Goal: Use online tool/utility: Utilize a website feature to perform a specific function

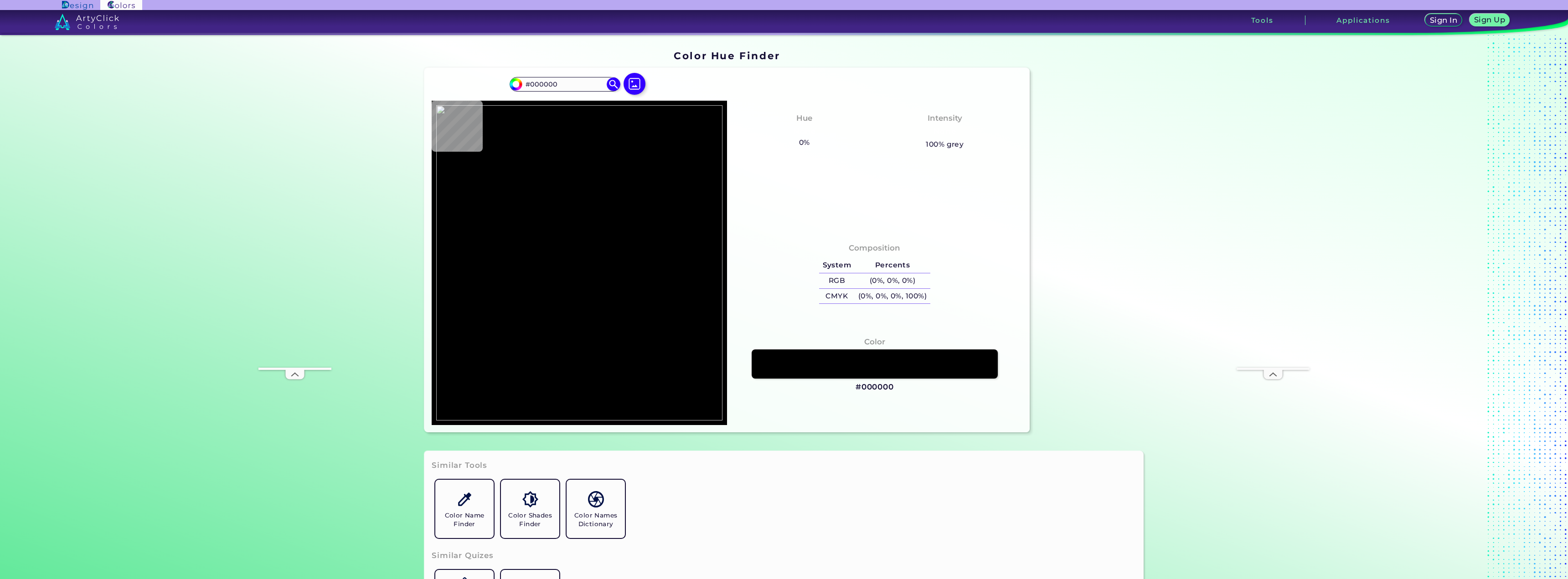
type input "#92714d"
type input "#92714D"
type input "#070001"
type input "#000000"
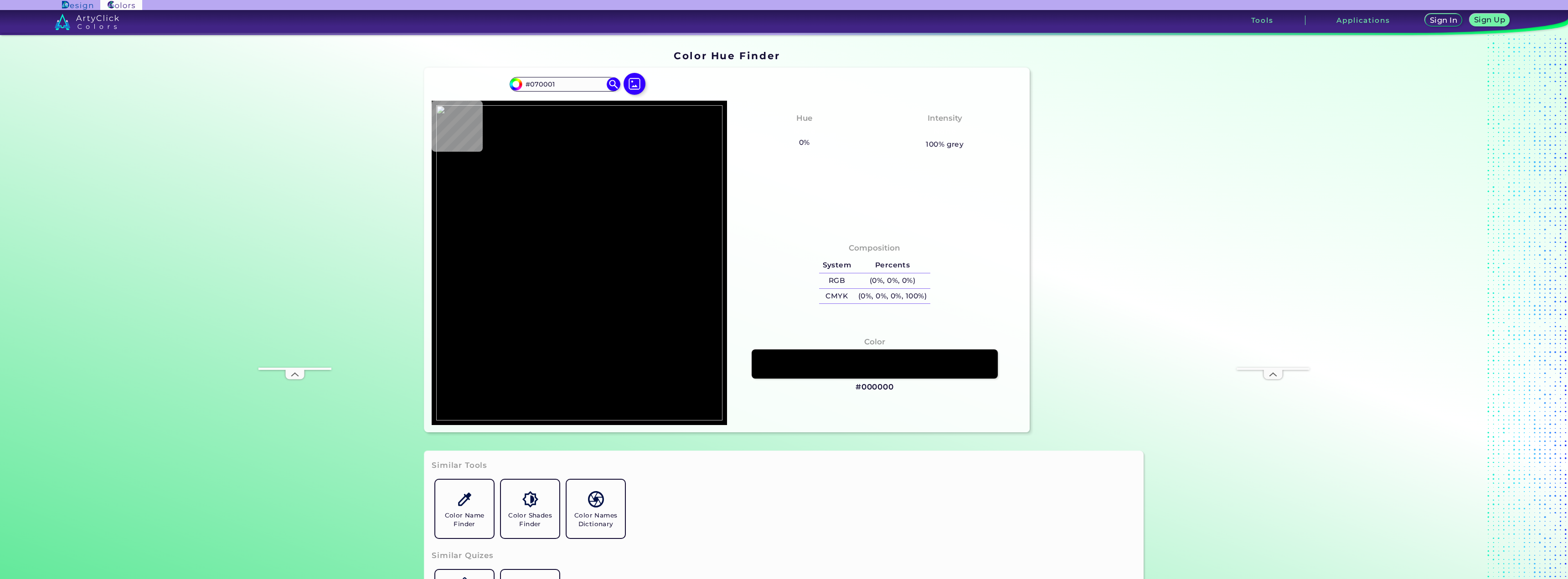
type input "#000000"
type input "#9b7c5a"
type input "#9B7C5A"
type input "#5b4940"
type input "#5B4940"
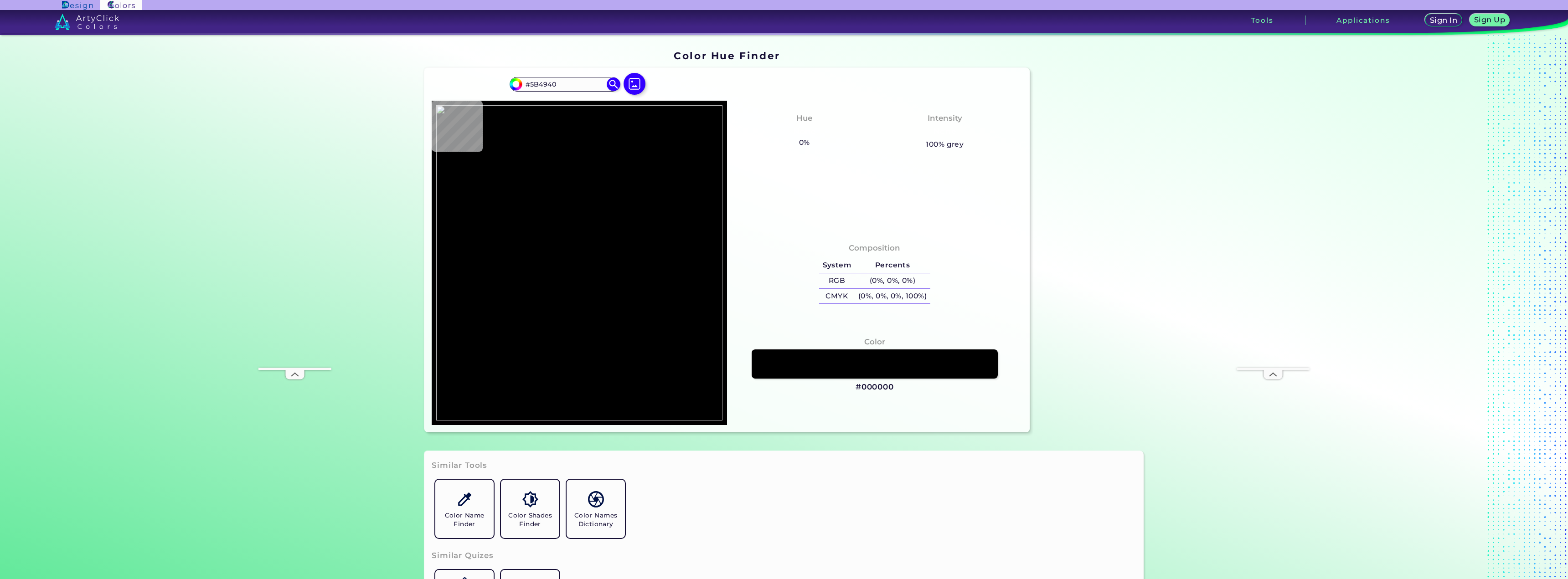
type input "#9a8362"
type input "#9A8362"
type input "#826c55"
type input "#826C55"
type input "#987f66"
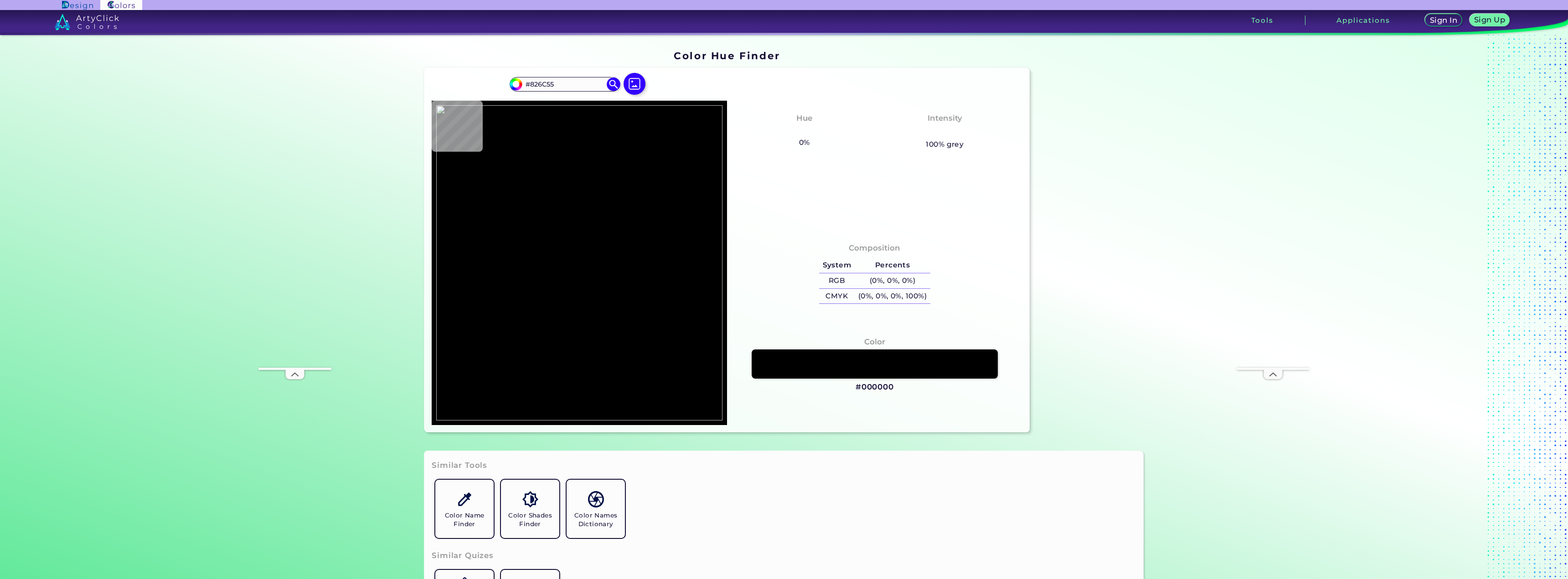
type input "#987F66"
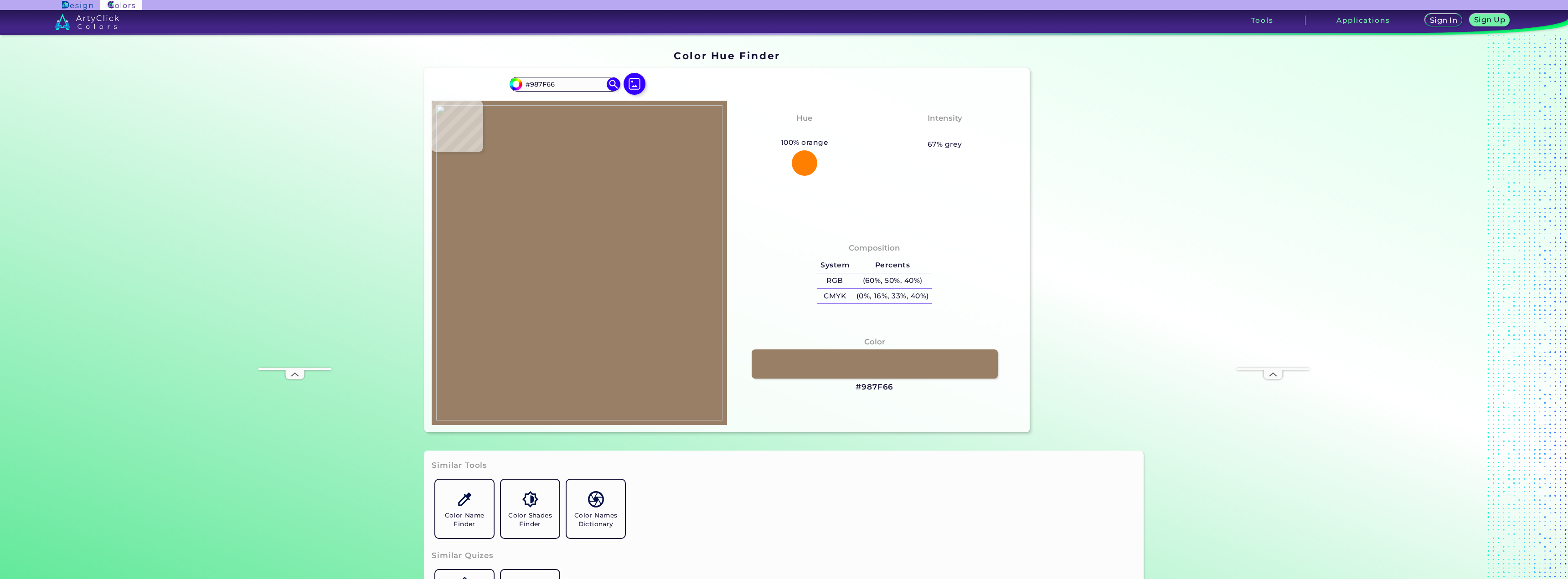
type input "#906f4a"
type input "#906F4A"
type input "#95774e"
type input "#95774E"
type input "#96734d"
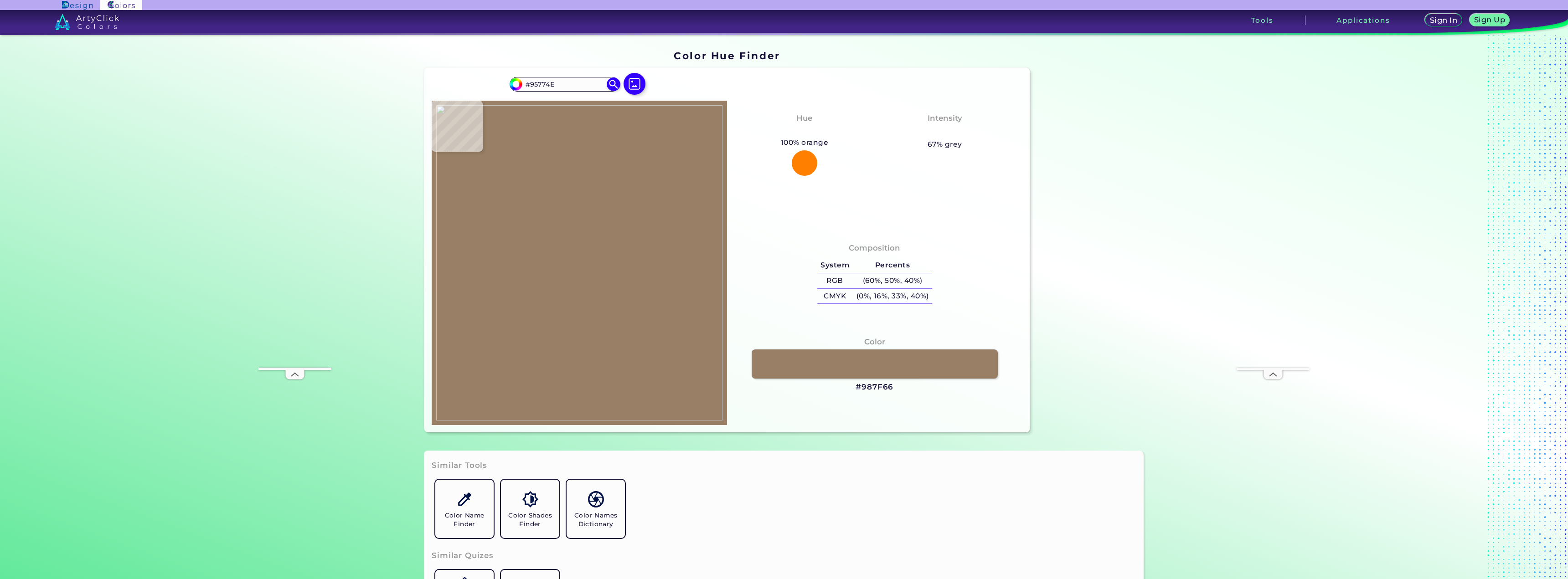
type input "#96734D"
type input "#160e0a"
type input "#160E0A"
type input "#9f8a62"
type input "#9F8A62"
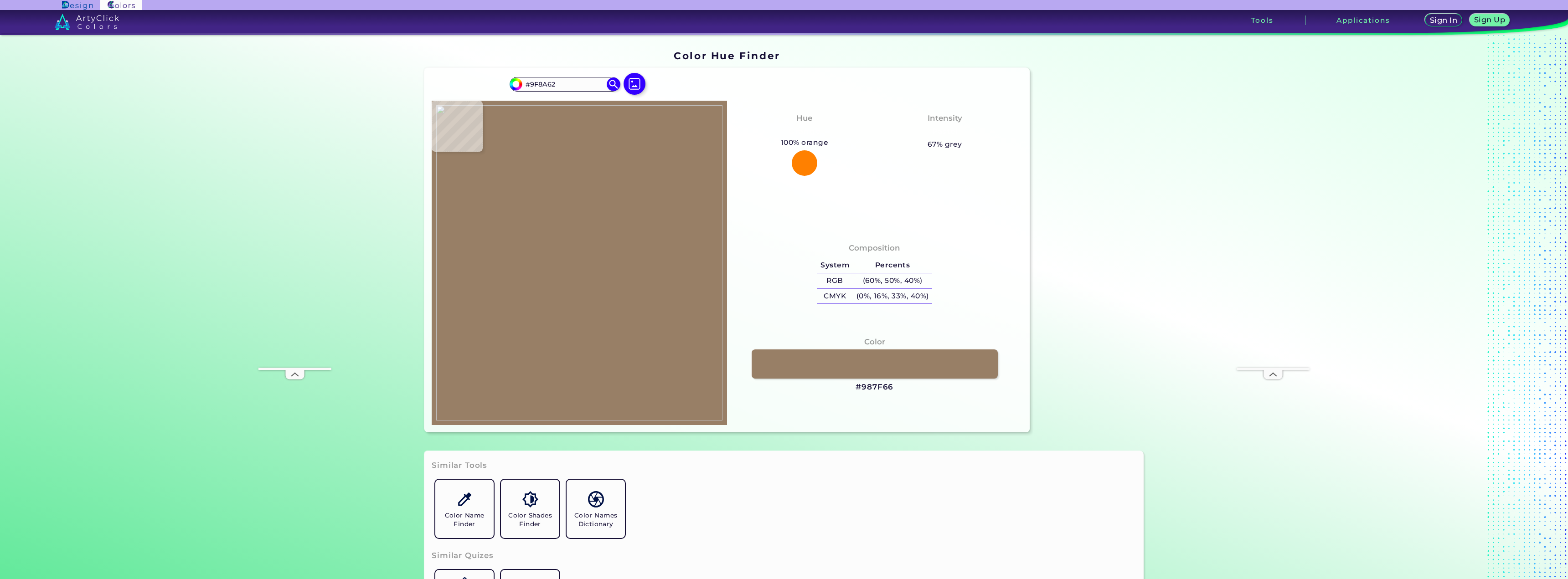
type input "#a28a59"
type input "#A28A59"
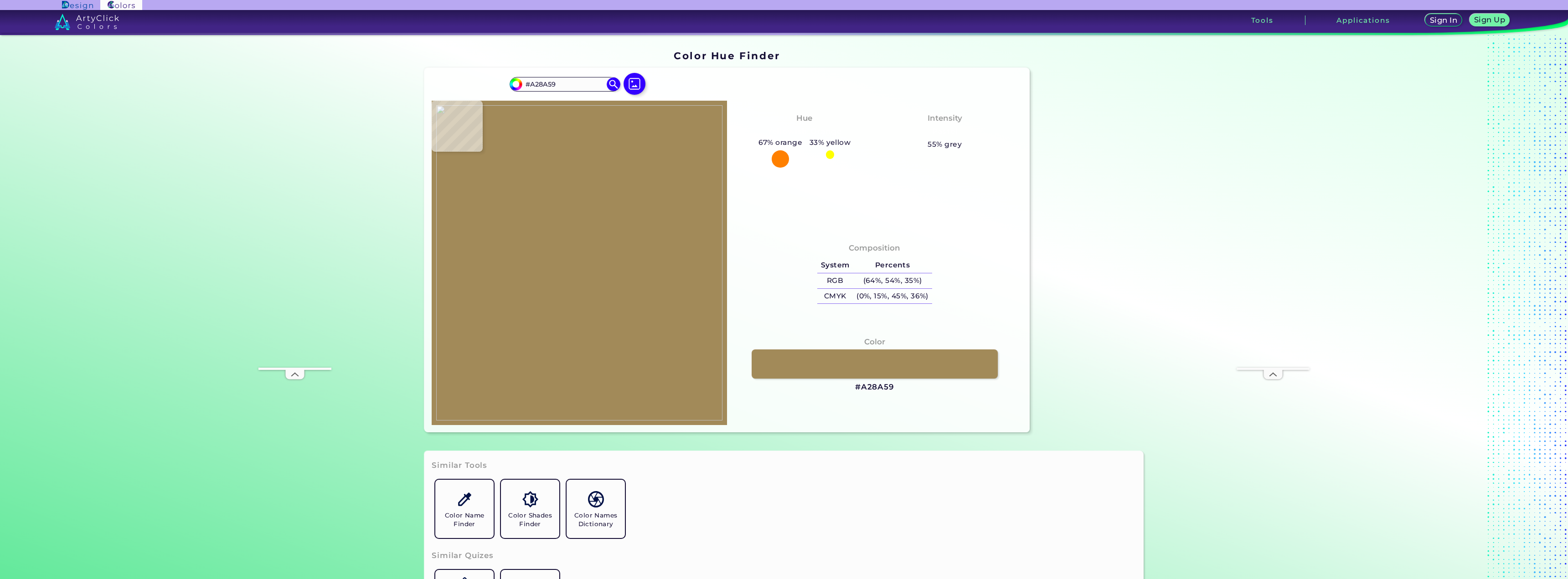
type input "#9c8659"
type input "#9C8659"
type input "#a48658"
type input "#A48658"
type input "#9f885c"
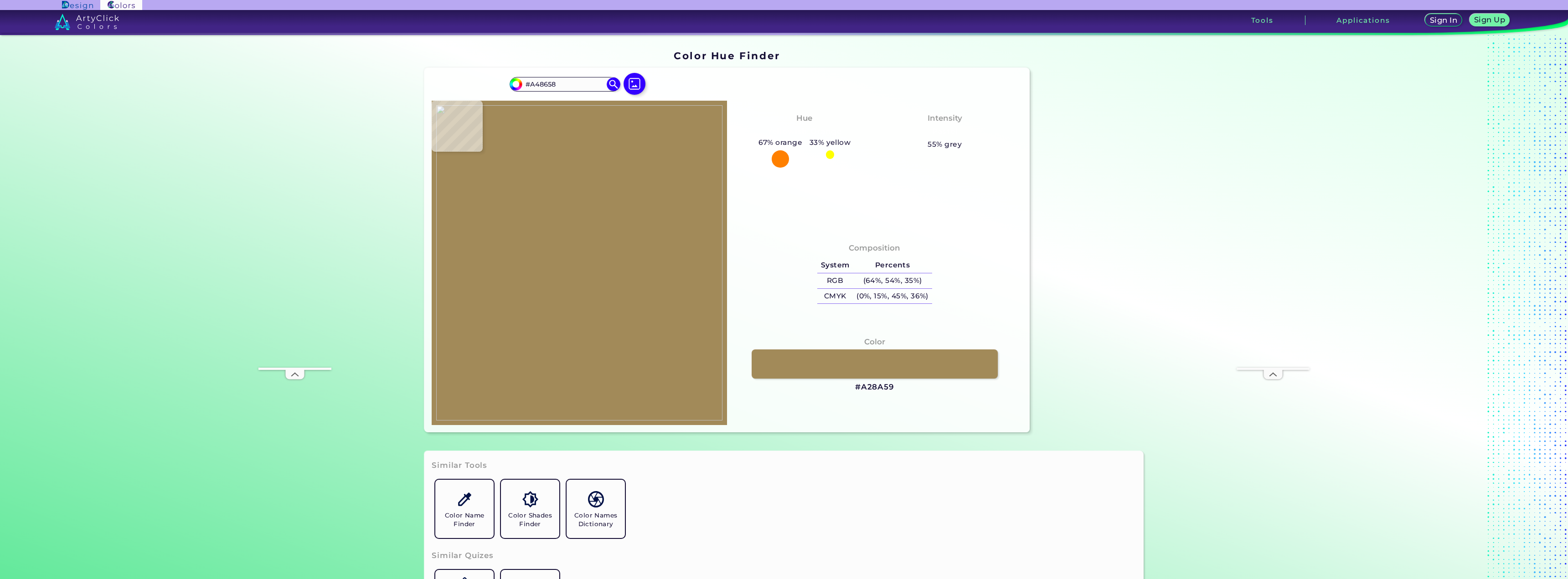
type input "#9F885C"
type input "#9f8863"
type input "#9F8863"
type input "#a08258"
type input "#A08258"
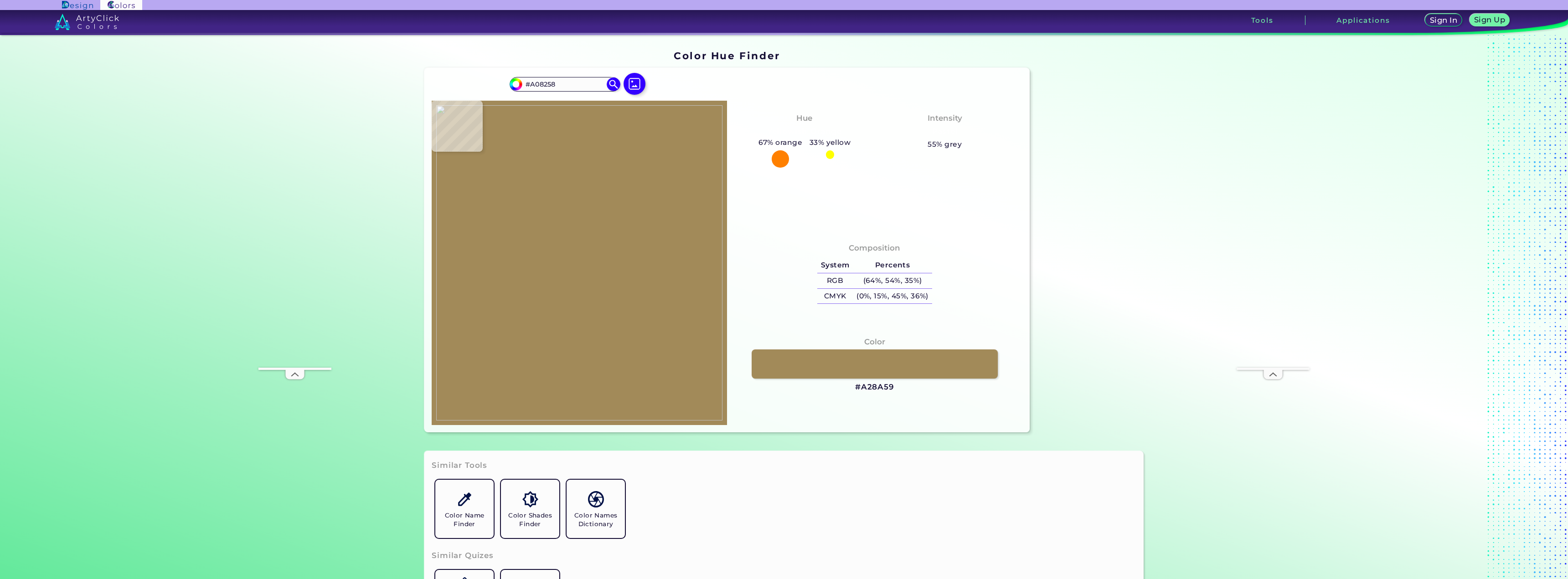
type input "#9c7e5a"
type input "#9C7E5A"
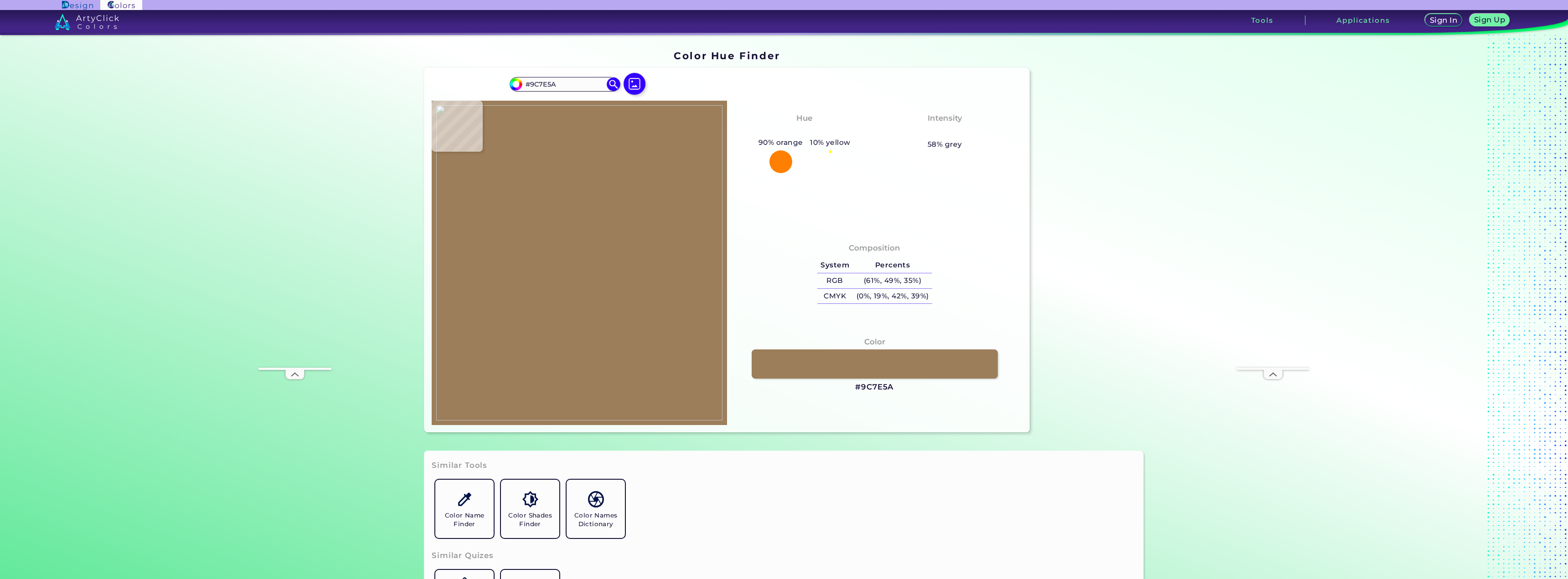
type input "#927955"
type input "#9a7648"
type input "#9A7648"
type input "#9a7950"
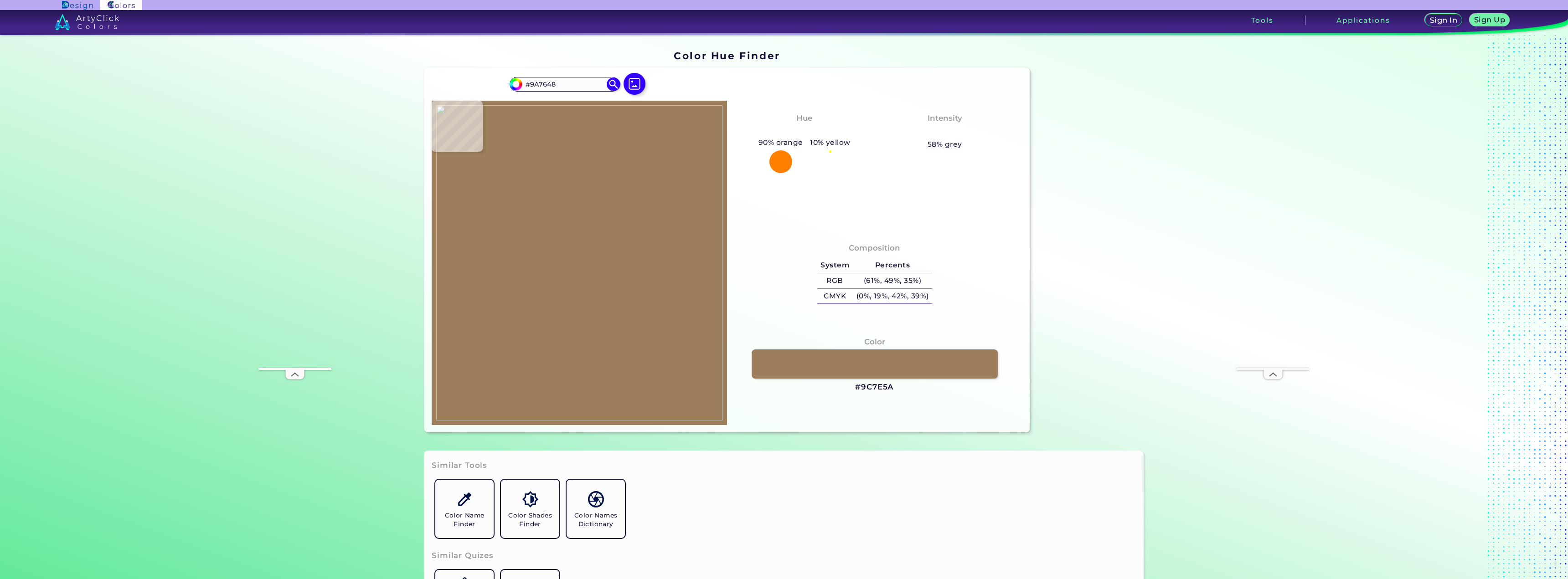
type input "#9A7950"
type input "#98774f"
type input "#98774F"
type input "#97754c"
type input "#97754C"
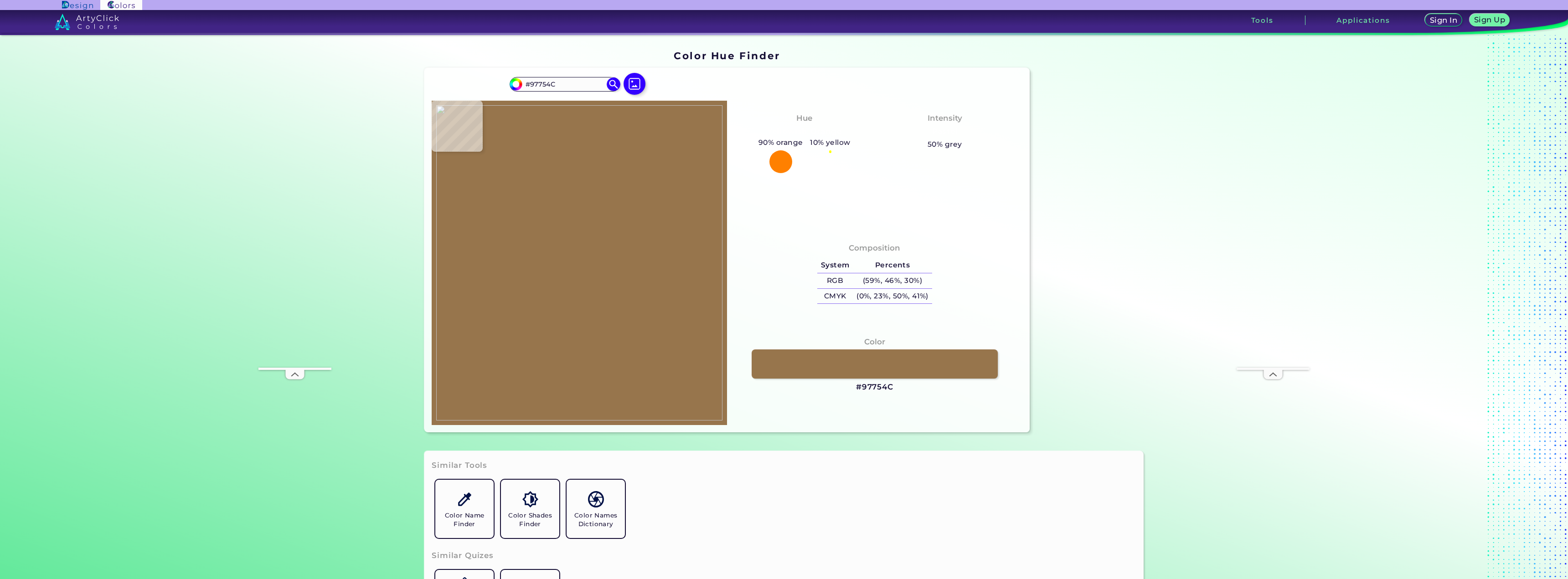
click at [629, 162] on img at bounding box center [579, 263] width 286 height 315
click at [880, 356] on link at bounding box center [875, 364] width 248 height 29
click at [549, 147] on img at bounding box center [579, 263] width 286 height 315
type input "#8c6a4a"
type input "#8C6A4A"
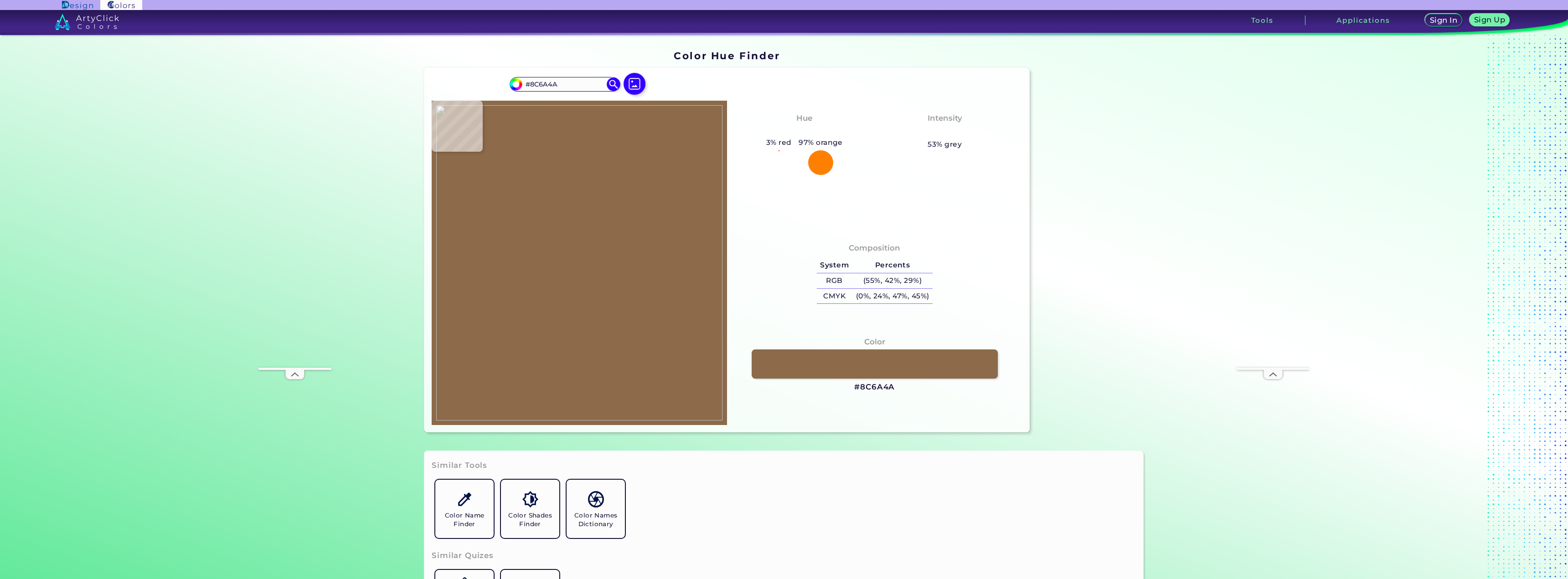
type input "#916c4a"
type input "#916C4A"
type input "#8f6b49"
type input "#8F6B49"
type input "#8d6d4b"
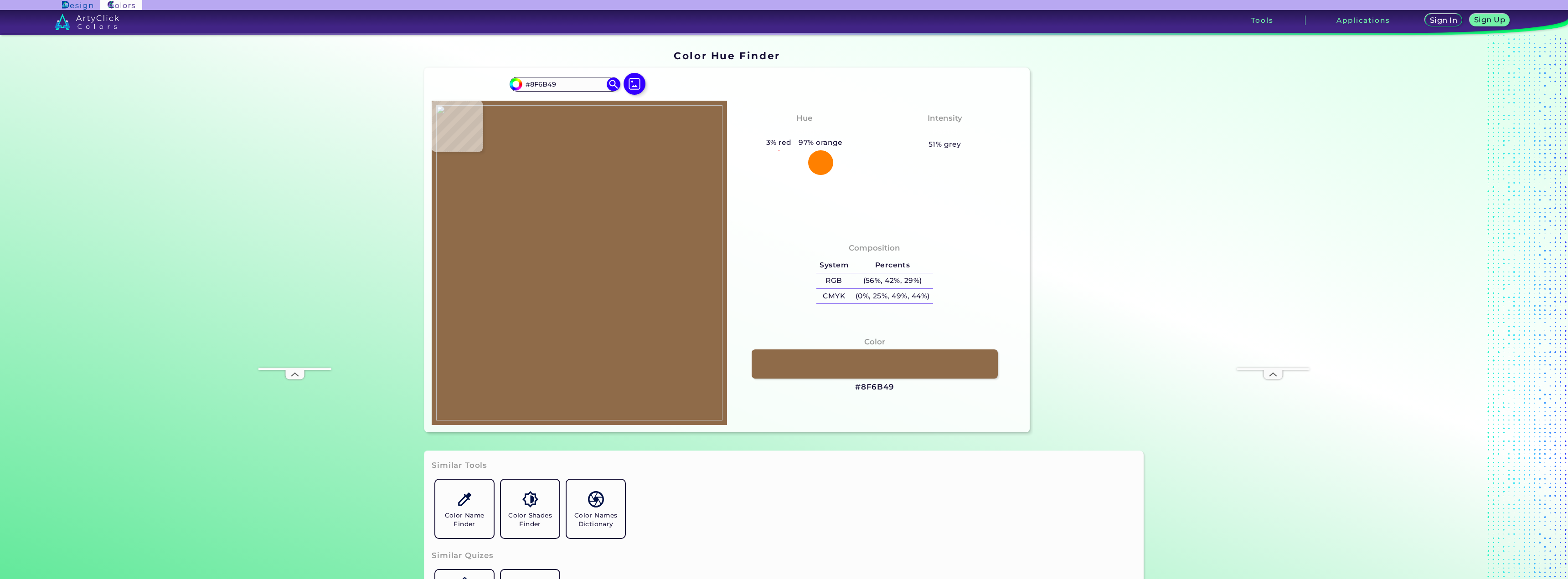
type input "#8D6D4B"
type input "#8e704c"
type input "#8E704C"
type input "#8e6b4a"
type input "#8E6B4A"
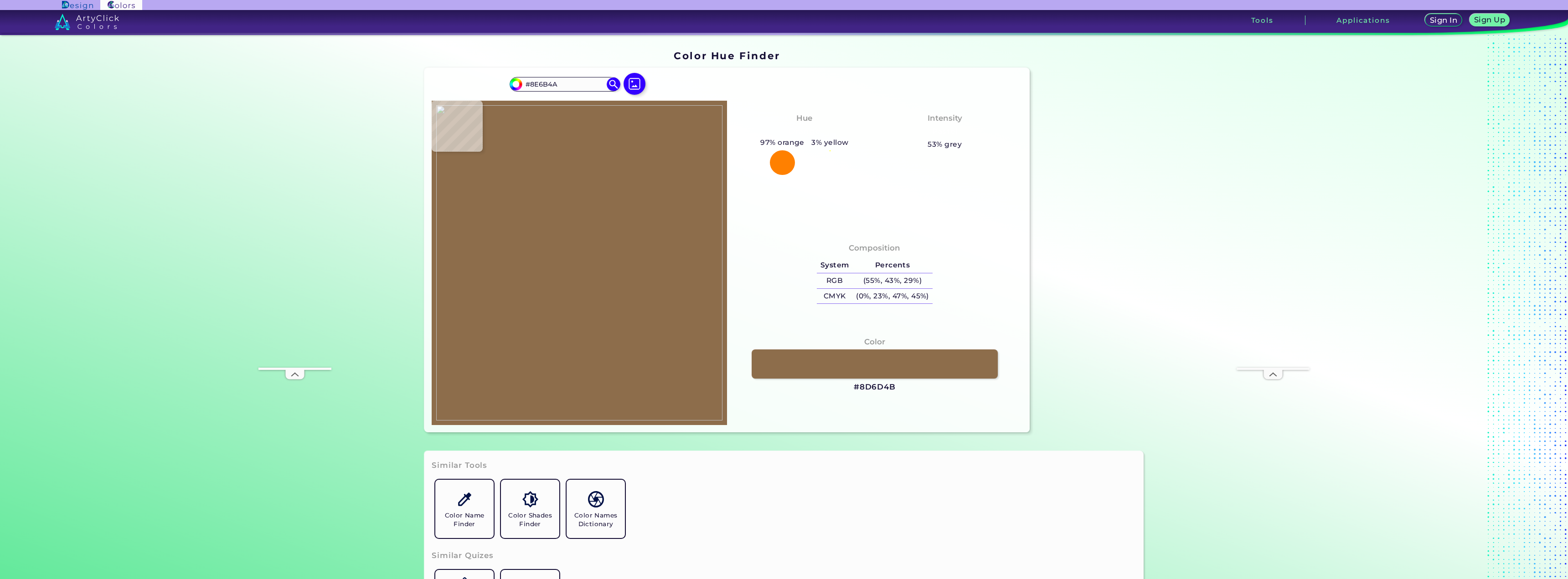
type input "#906947"
type input "#916944"
type input "#987a58"
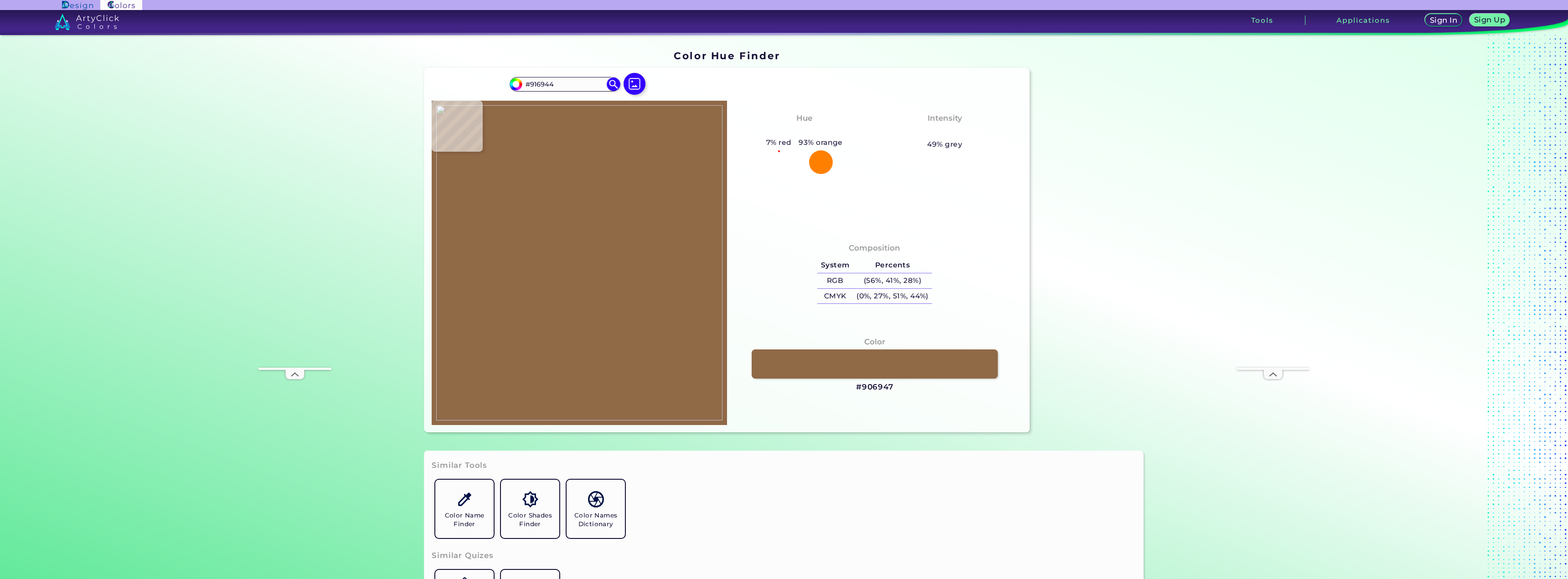
type input "#987A58"
type input "#9d805e"
type input "#9D805E"
type input "#94734f"
type input "#94734F"
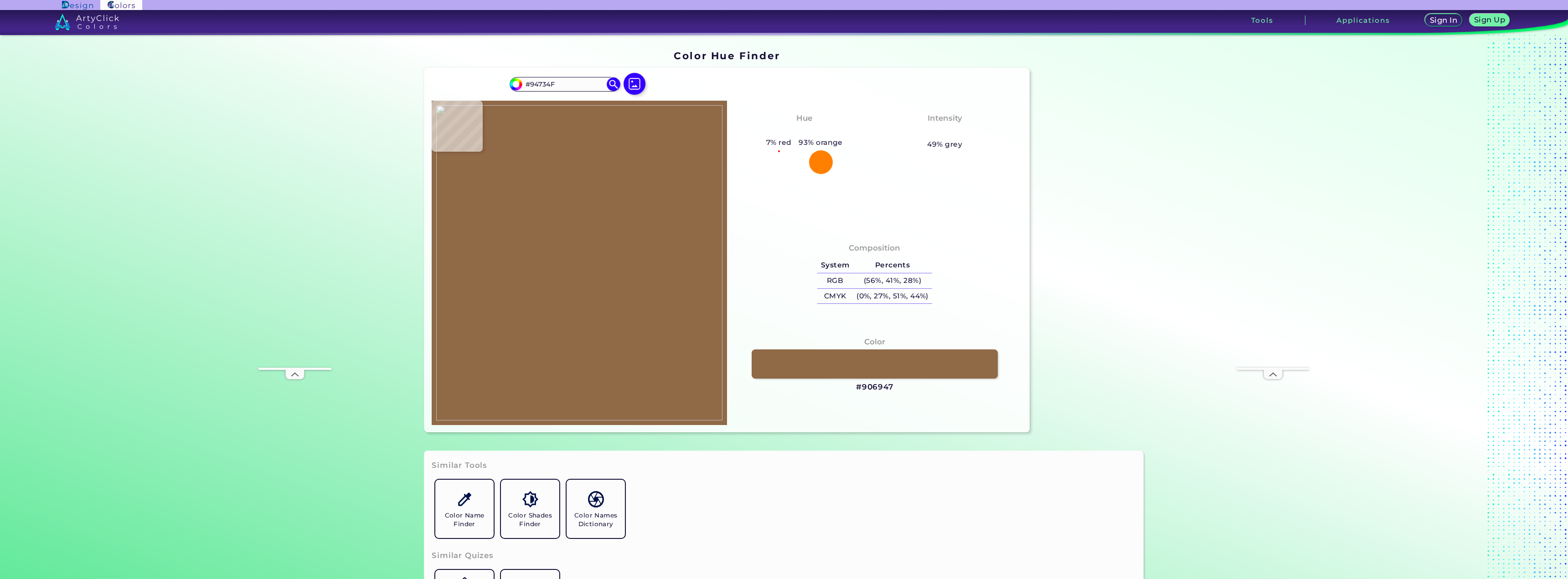
type input "#6f5d48"
type input "#6F5D48"
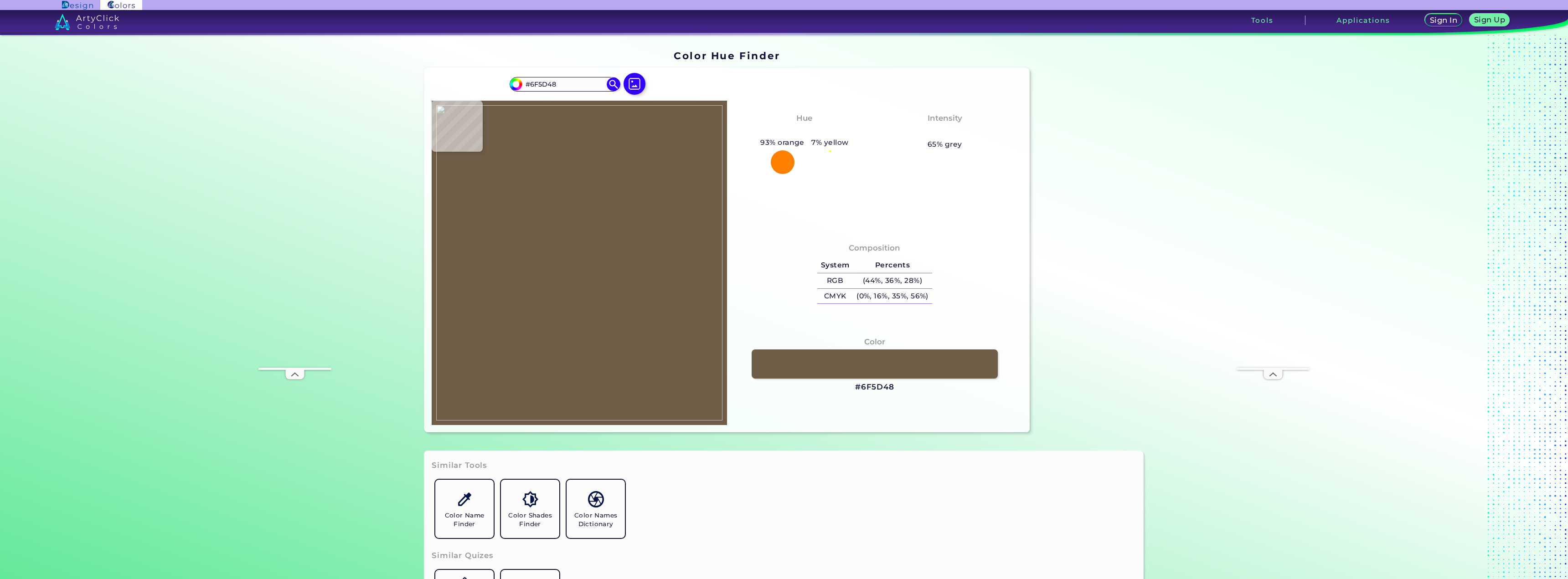
type input "#2f2110"
type input "#2F2110"
type input "#54422d"
type input "#54422D"
type input "#55402e"
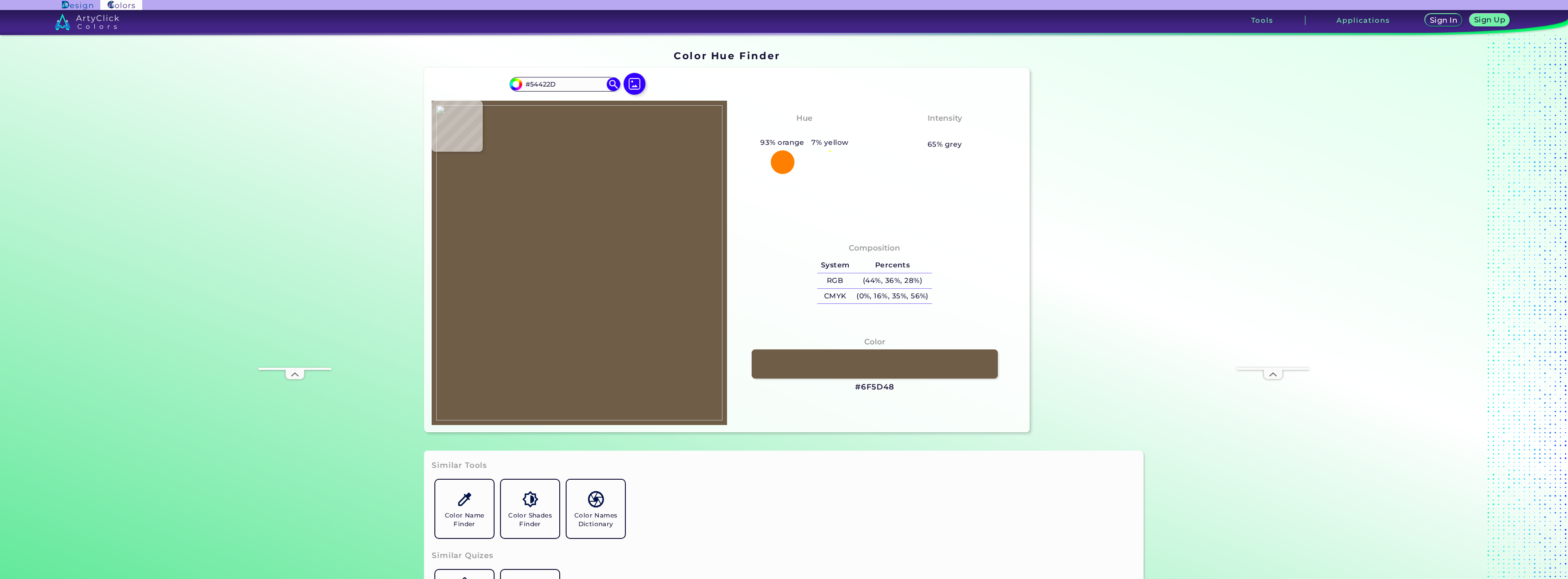
type input "#55402E"
type input "#977b66"
type input "#977B66"
type input "#0e0500"
type input "#0E0500"
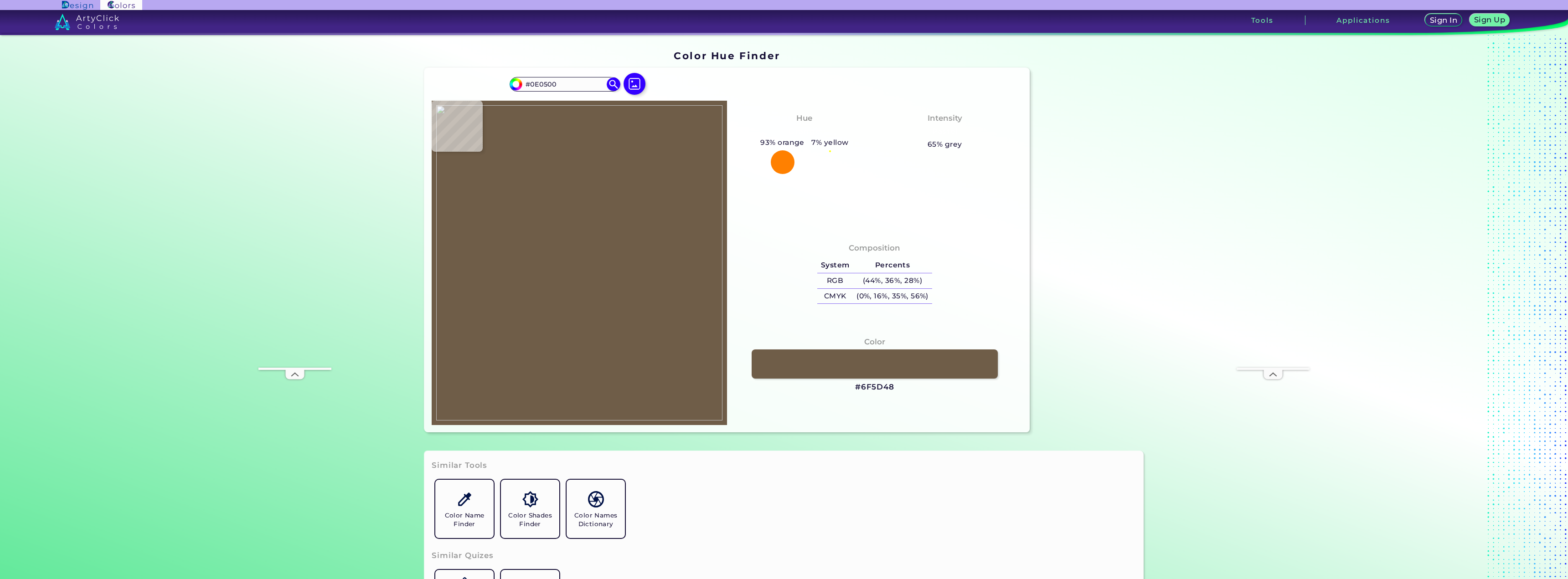
type input "#31261a"
type input "#31261A"
type input "#987d63"
type input "#987D63"
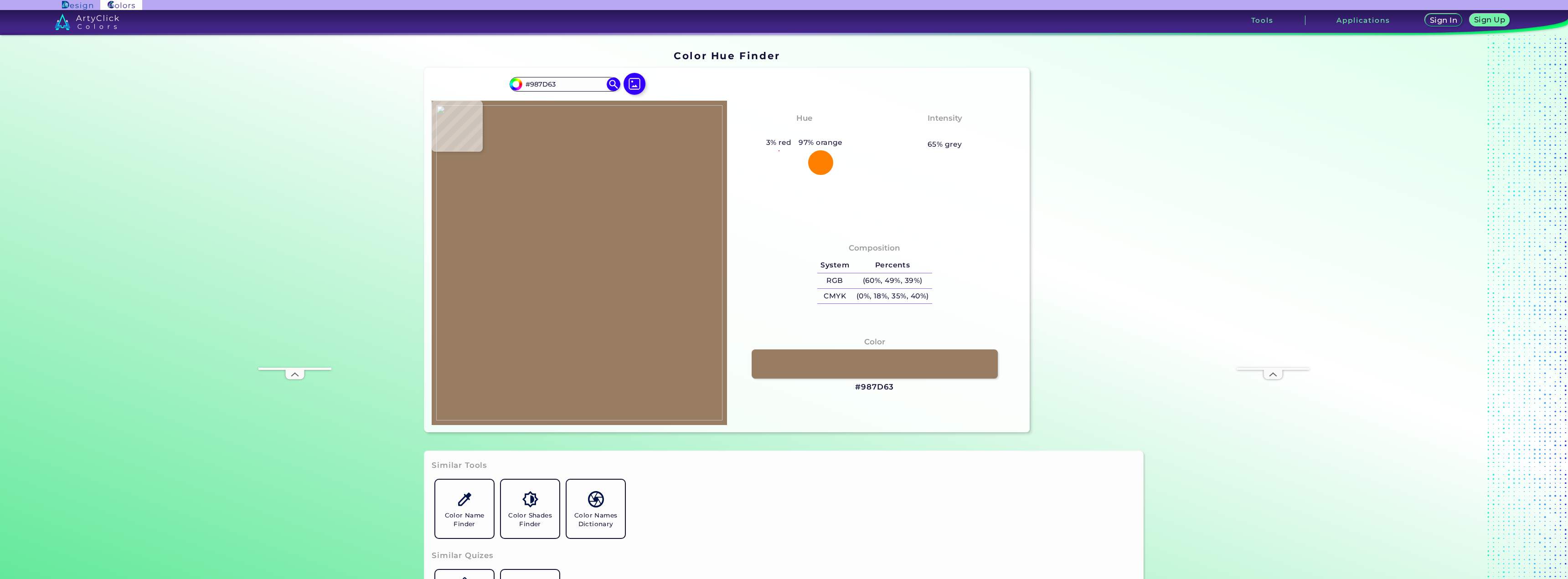
type input "#90744f"
type input "#90744F"
type input "#8f6e4f"
type input "#8F6E4F"
type input "#967356"
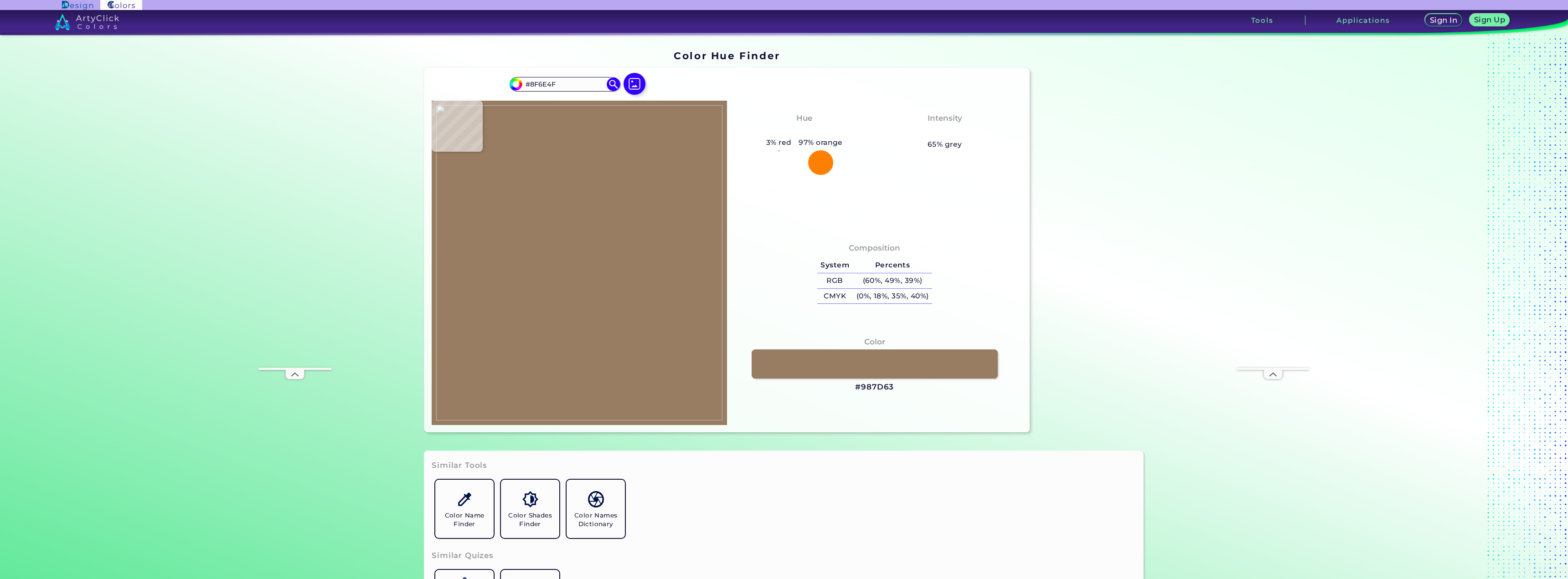
type input "#967356"
type input "#957457"
type input "#967658"
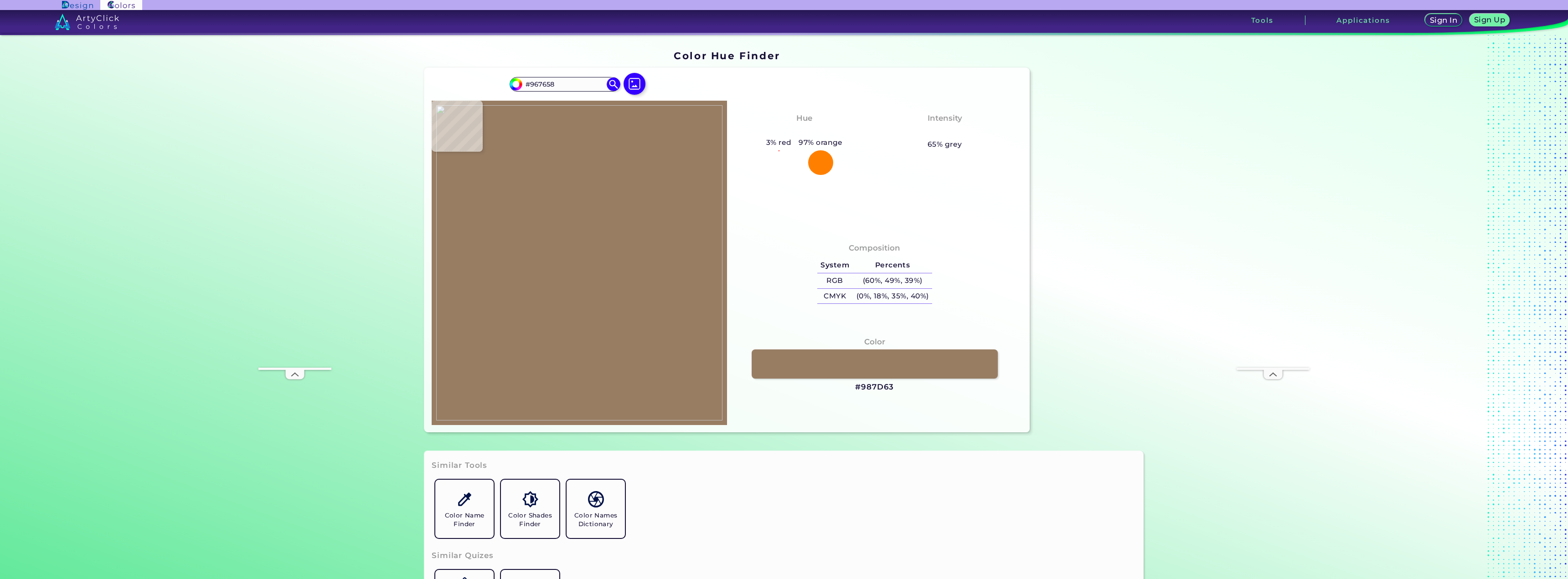
type input "#957557"
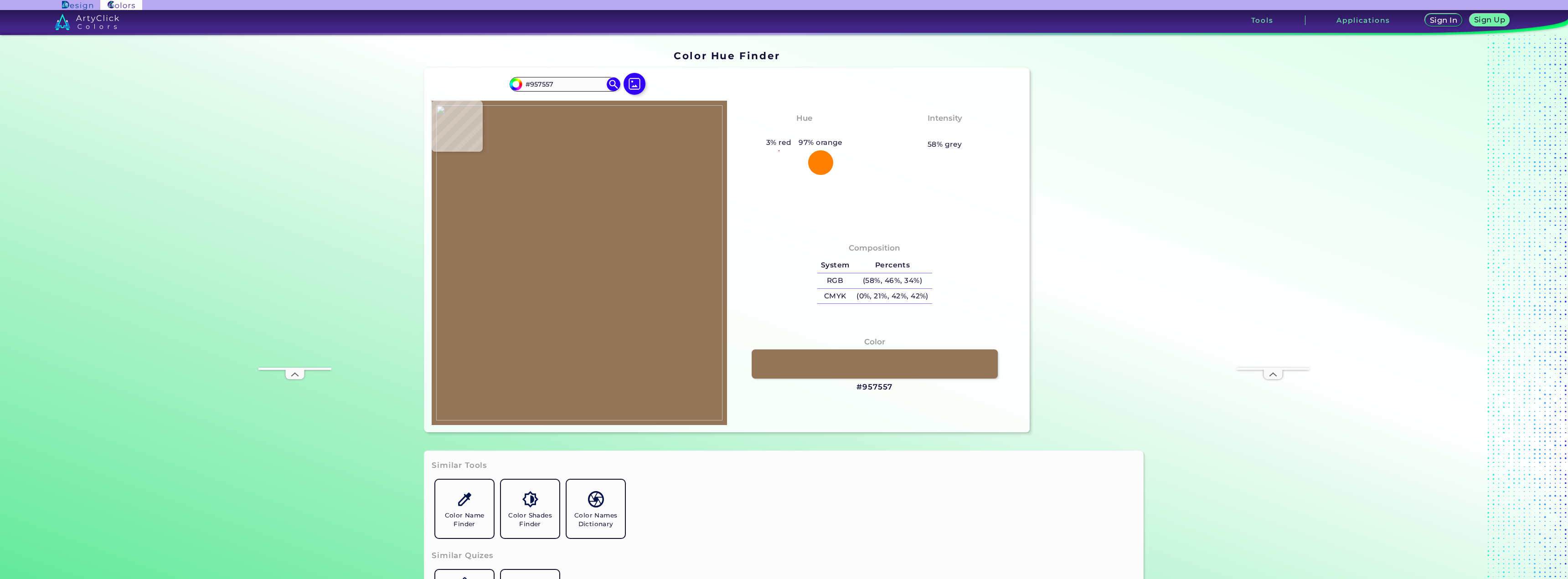
type input "#8b6f48"
type input "#8B6F48"
type input "#8e6f4d"
type input "#8E6F4D"
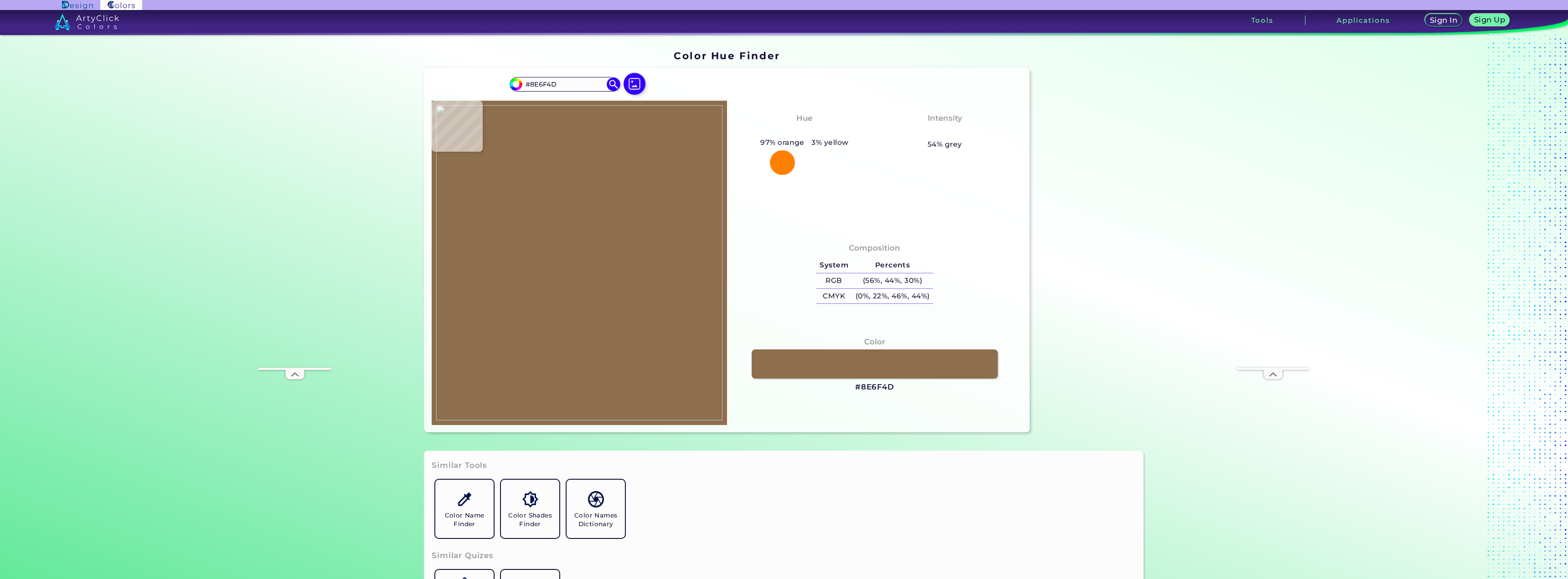
type input "#8c6d49"
type input "#8C6D49"
type input "#8c6d4a"
type input "#8C6D4A"
type input "#8e704d"
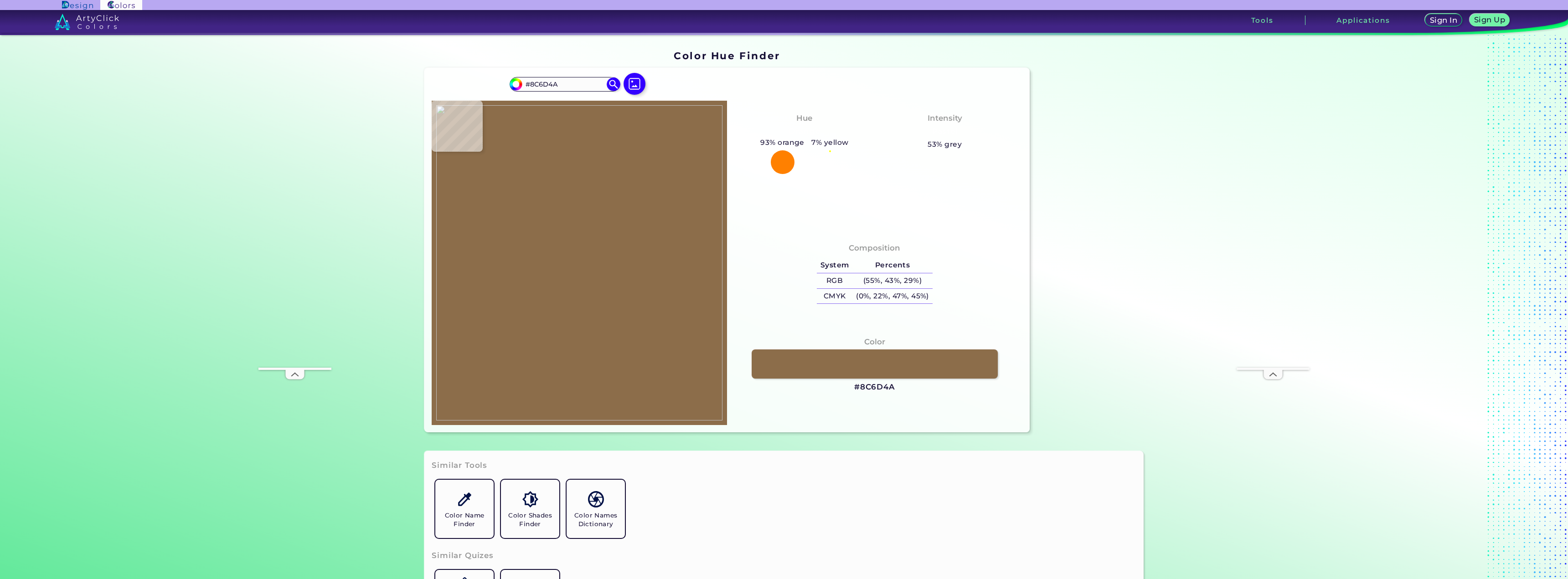
type input "#8E704D"
type input "#947a57"
type input "#947A57"
type input "#887052"
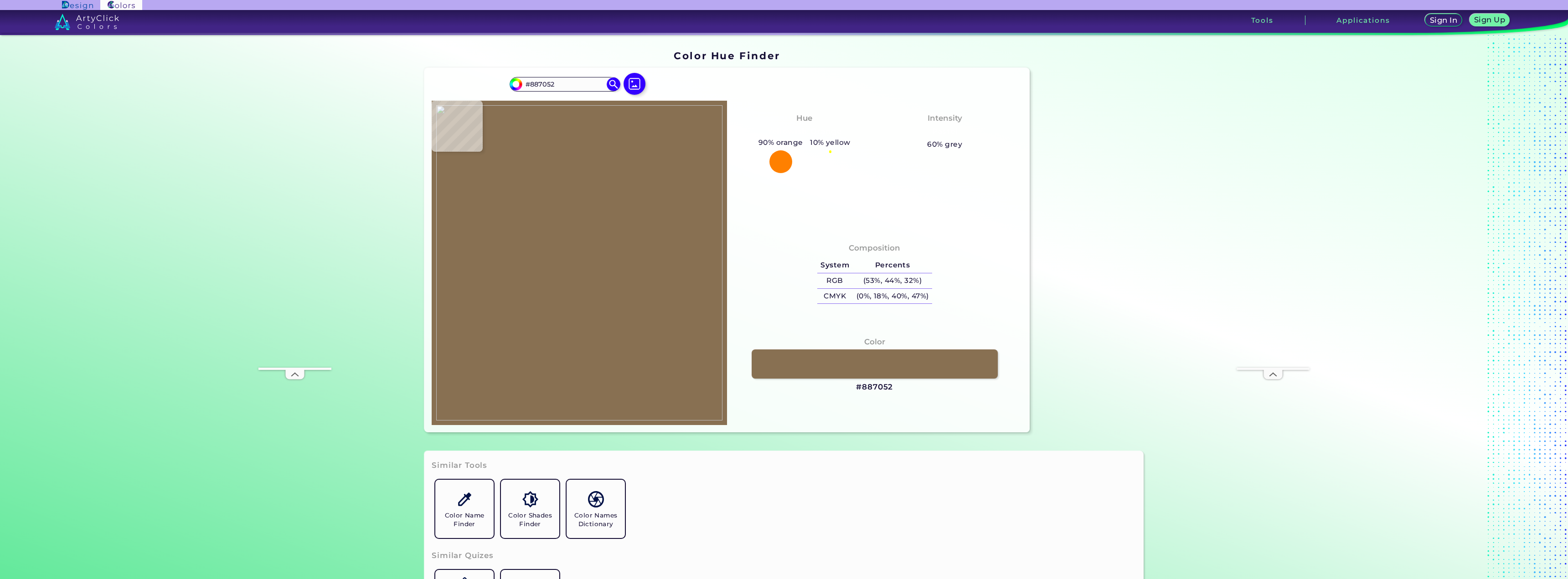
type input "#7d6340"
type input "#7D6340"
type input "#7d6342"
type input "#7D6342"
type input "#8e7652"
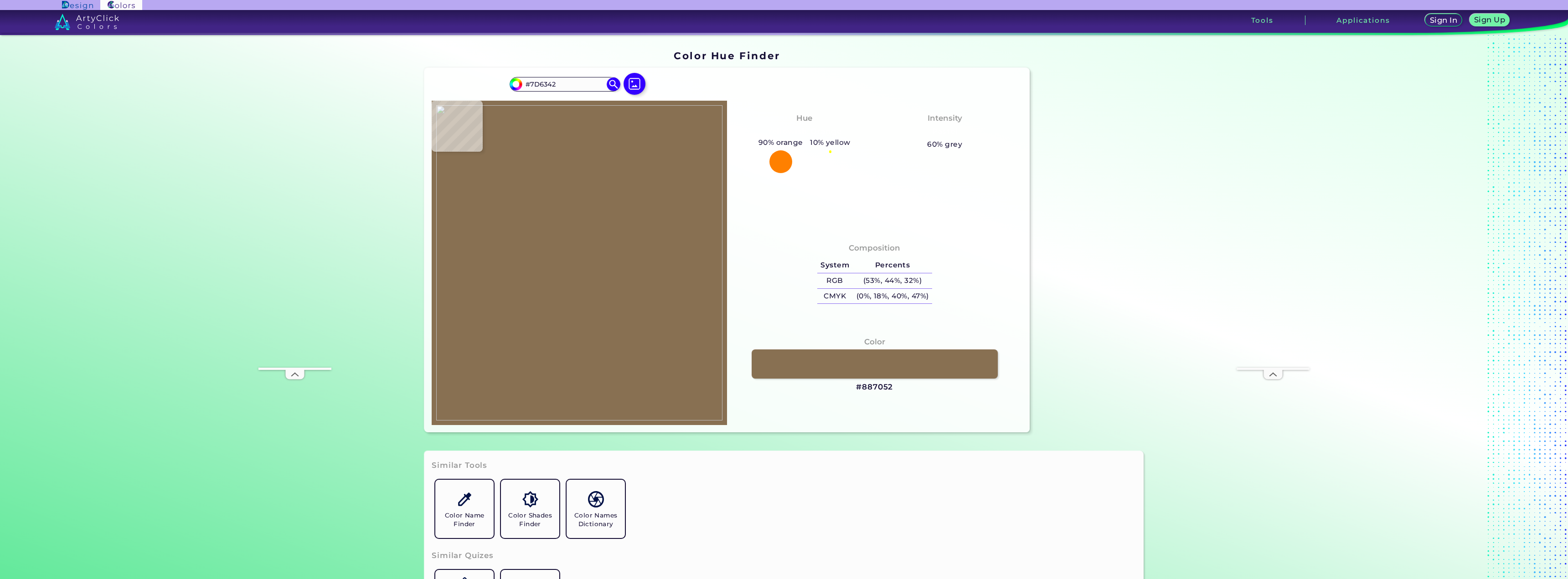
type input "#8E7652"
type input "#7d6646"
type input "#7D6646"
type input "#010003"
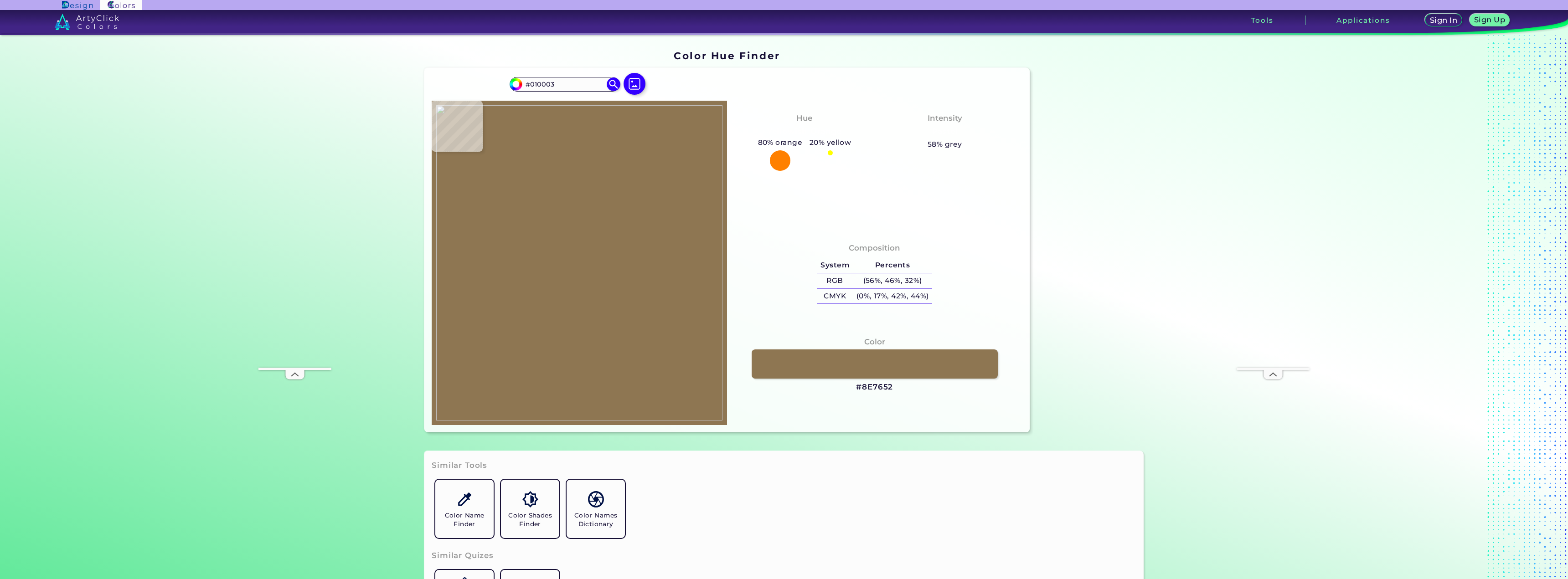
type input "#93714e"
type input "#93714E"
type input "#9a7852"
type input "#9A7852"
type input "#94724c"
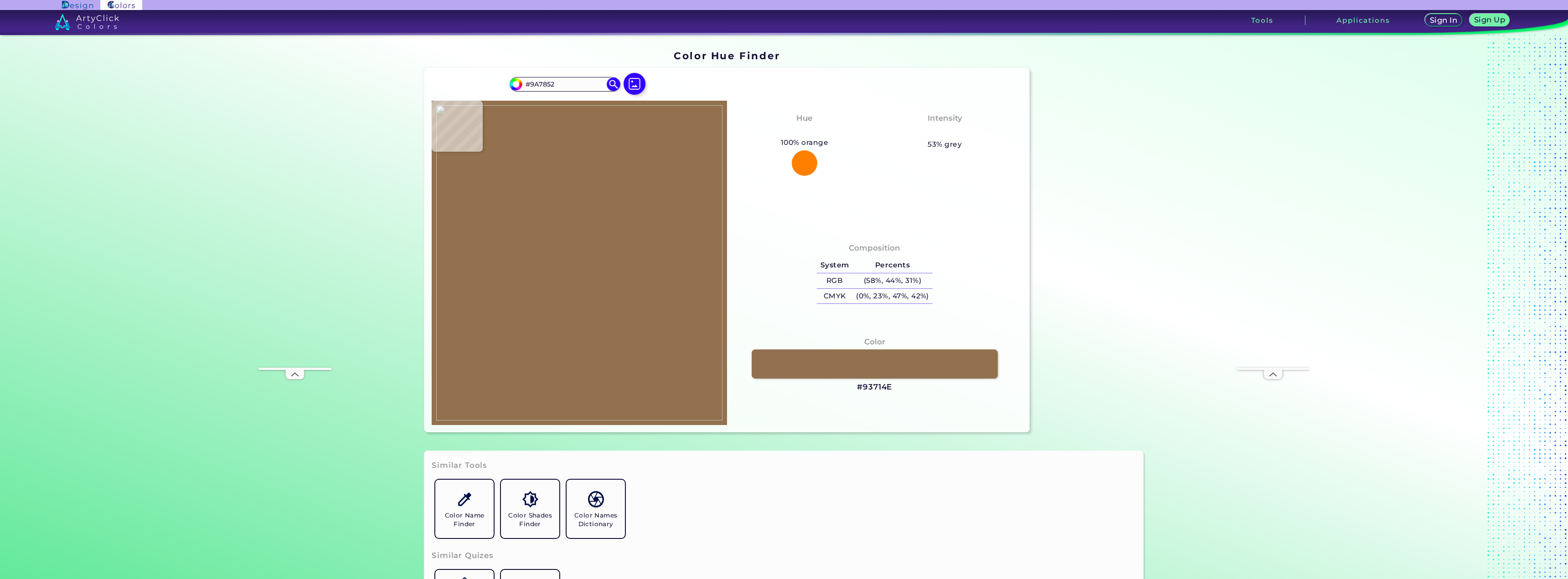
type input "#94724C"
type input "#987650"
type input "#98784f"
type input "#98784F"
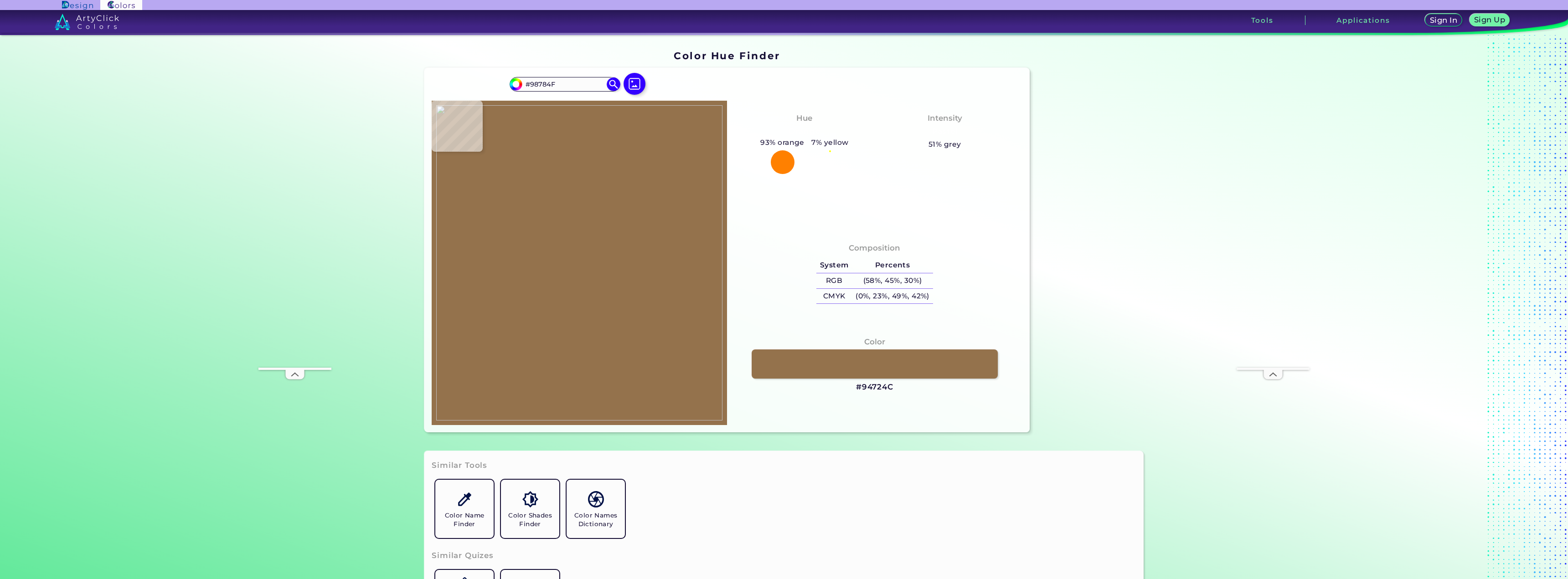
type input "#9a7950"
type input "#9A7950"
type input "#9b7a53"
type input "#9B7A53"
type input "#92704b"
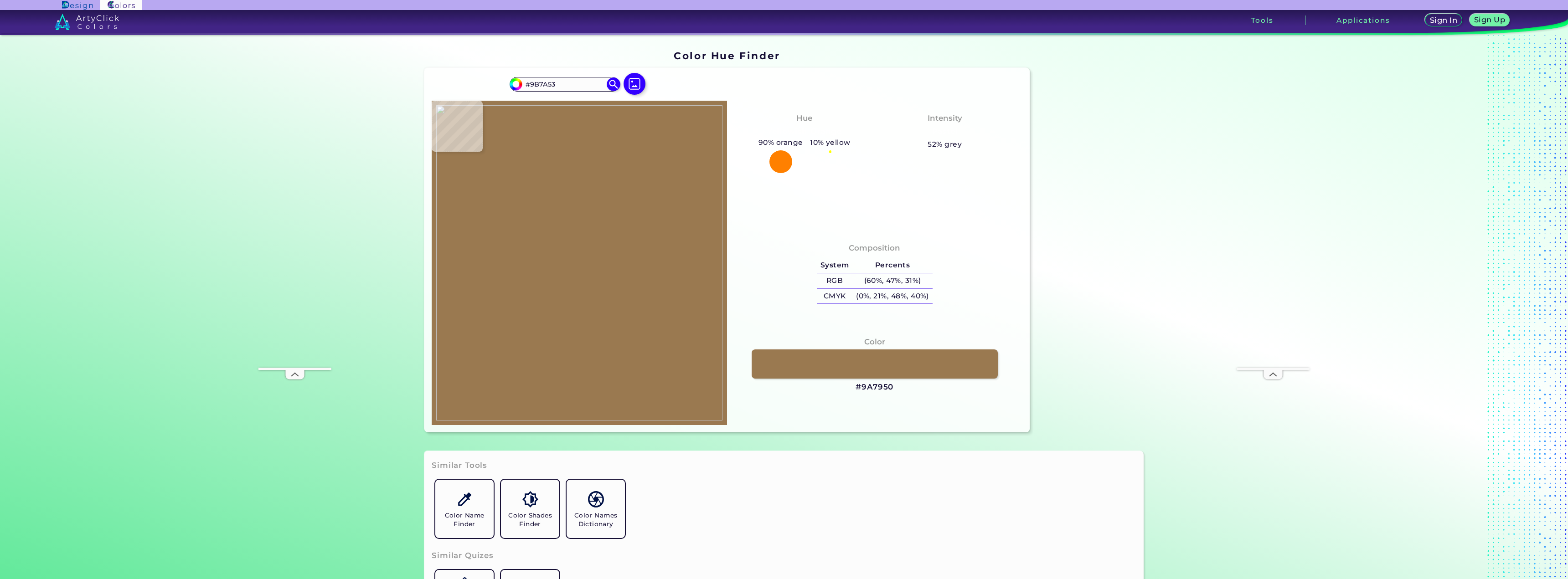
type input "#92704B"
type input "#9a7a54"
type input "#9A7A54"
type input "#96764b"
type input "#96764B"
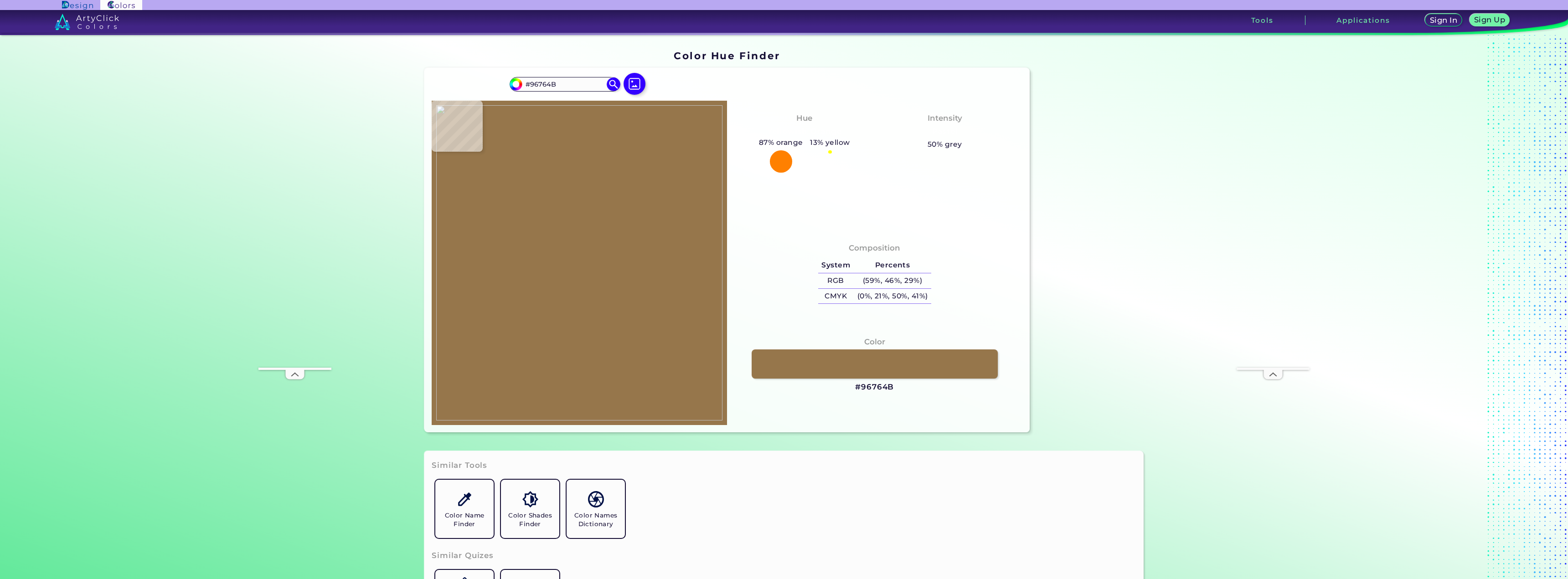
type input "#95754c"
type input "#95754C"
type input "#97754f"
type input "#97754F"
type input "#9a7852"
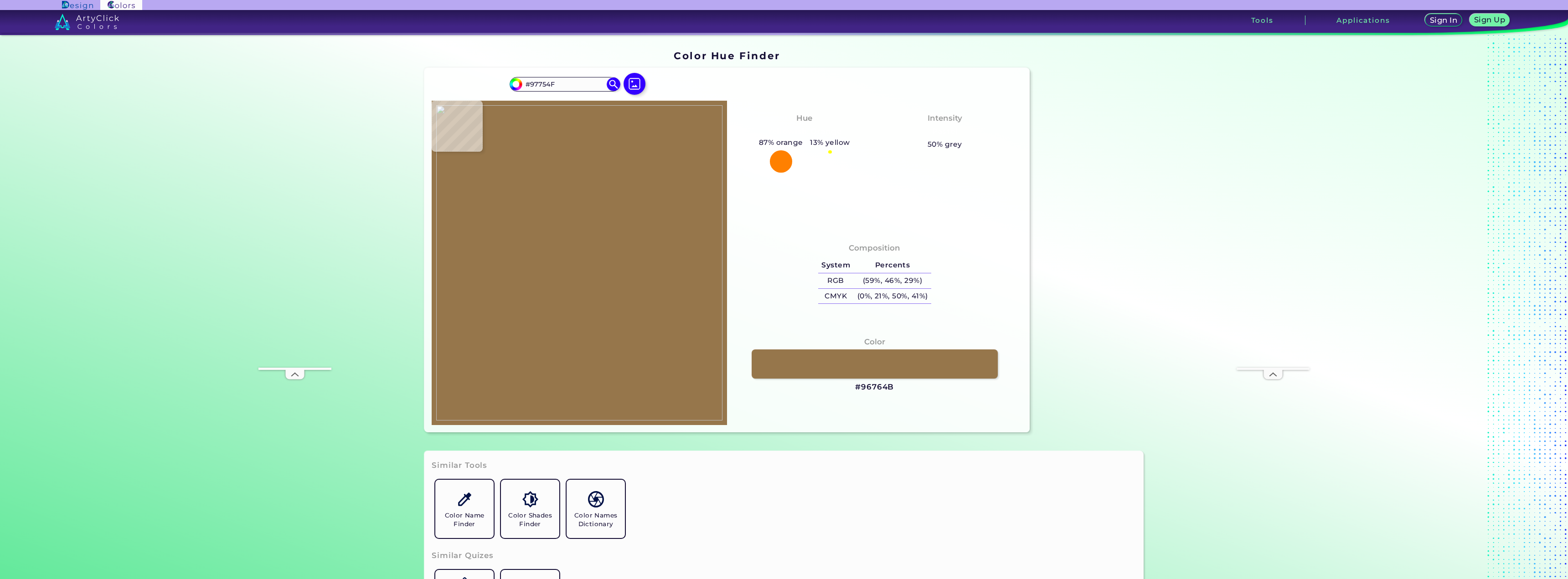
type input "#9A7852"
type input "#98774e"
type input "#98774E"
type input "#95734d"
type input "#95734D"
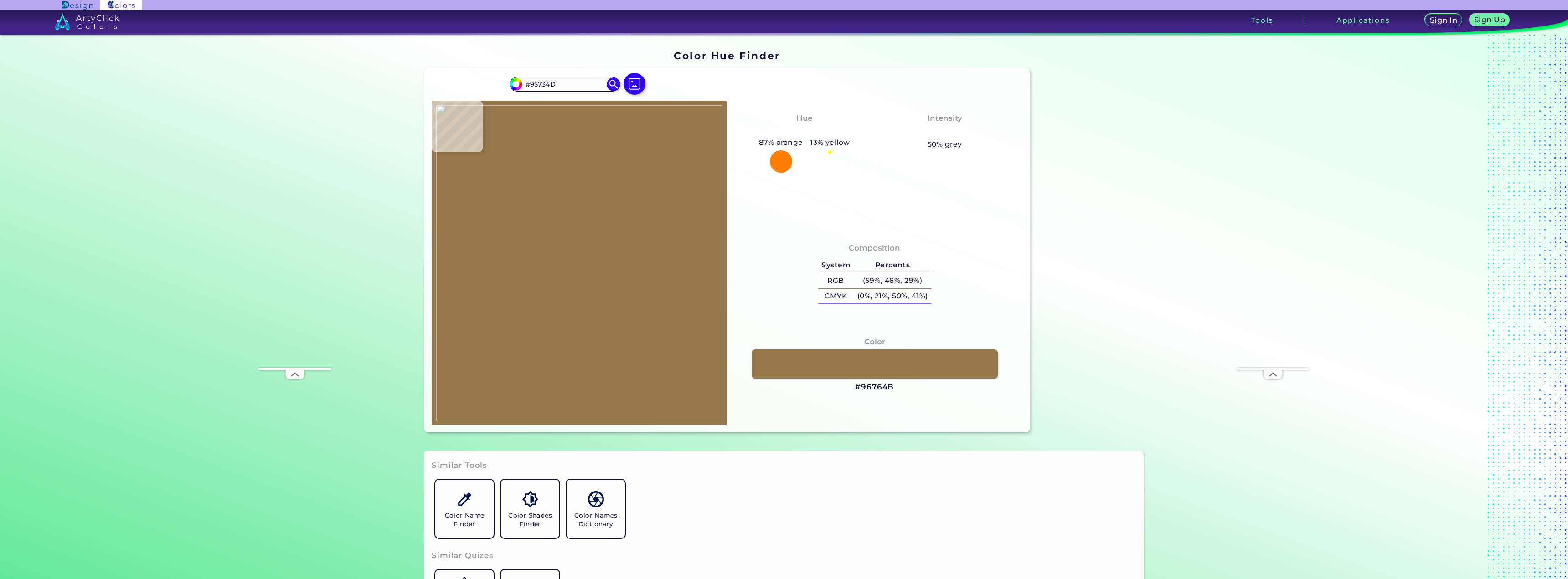
type input "#957548"
type input "#9c784b"
type input "#9C784B"
type input "#a27d51"
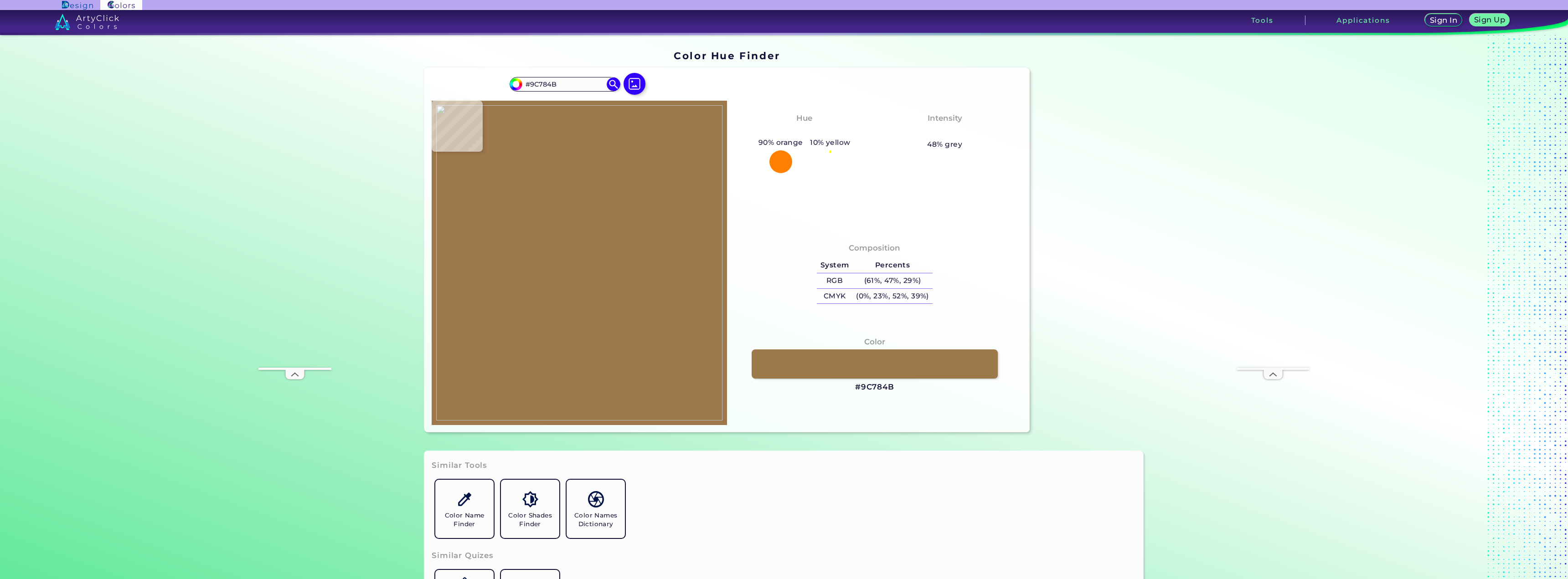
type input "#A27D51"
type input "#9b784e"
type input "#9B784E"
type input "#99784d"
type input "#99784D"
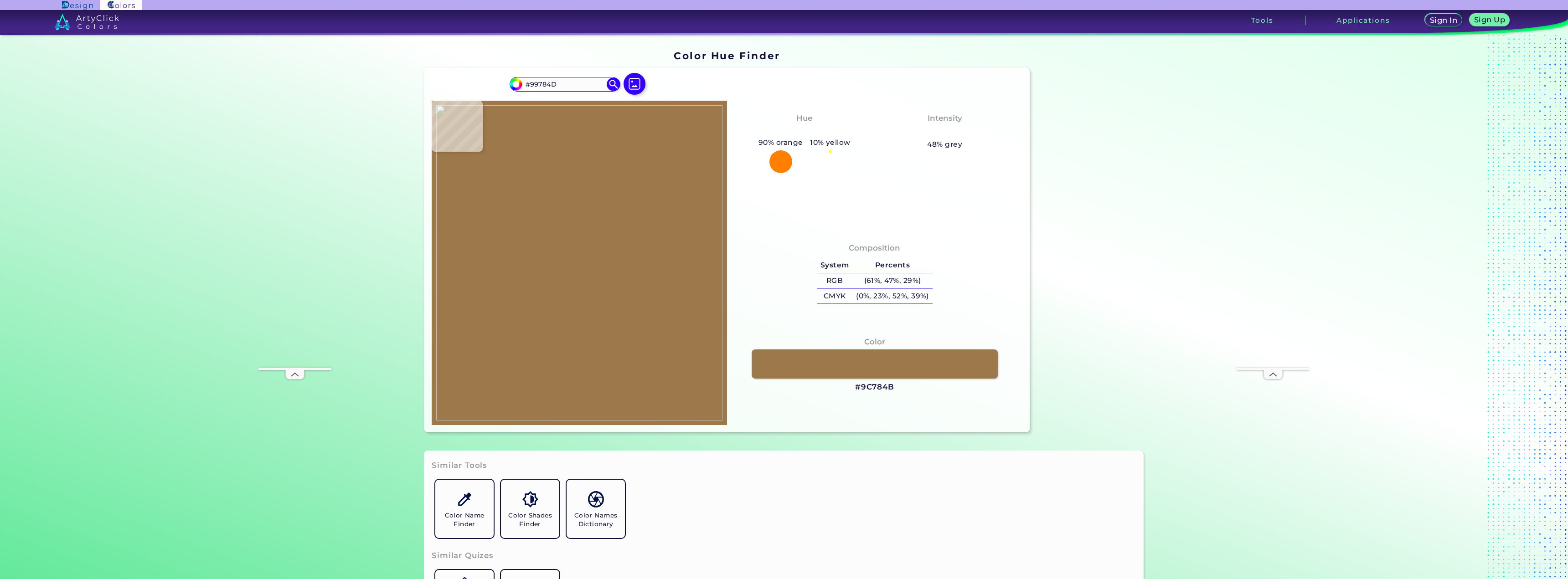
type input "#9b7a4d"
type input "#9B7A4D"
type input "#95724a"
type input "#95724A"
type input "#97744c"
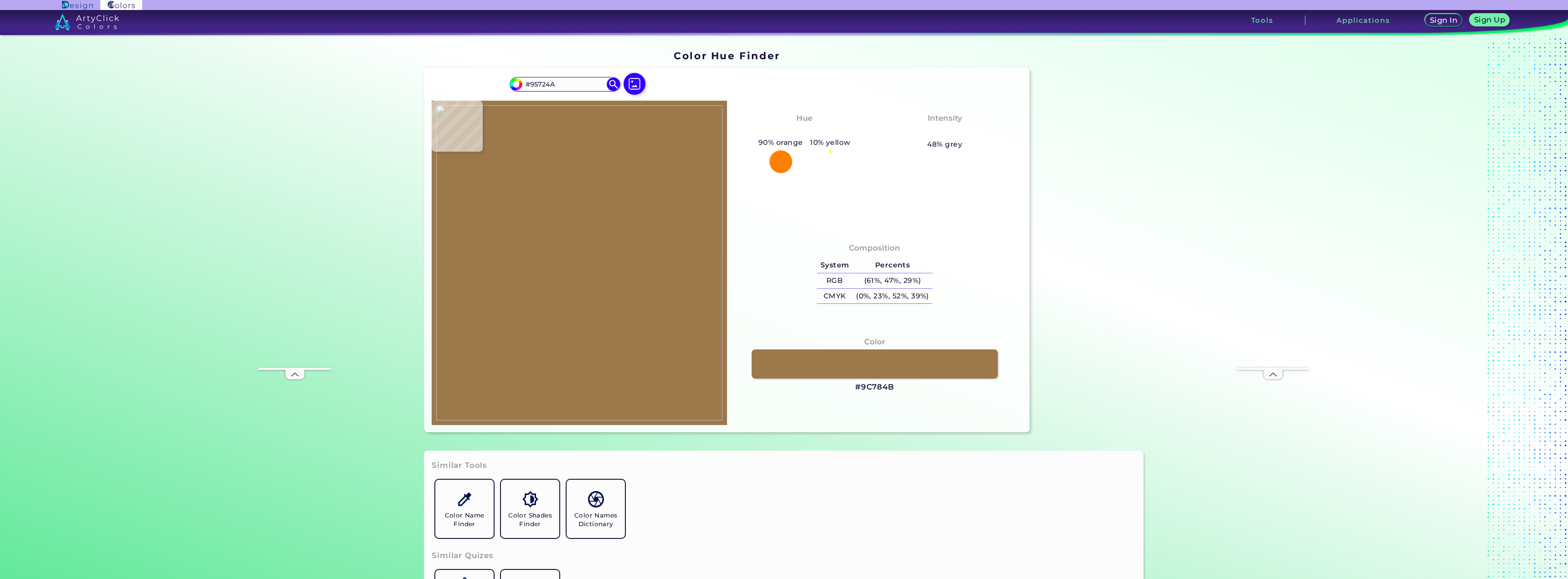
type input "#97744C"
type input "#937249"
type input "#97724a"
type input "#97724A"
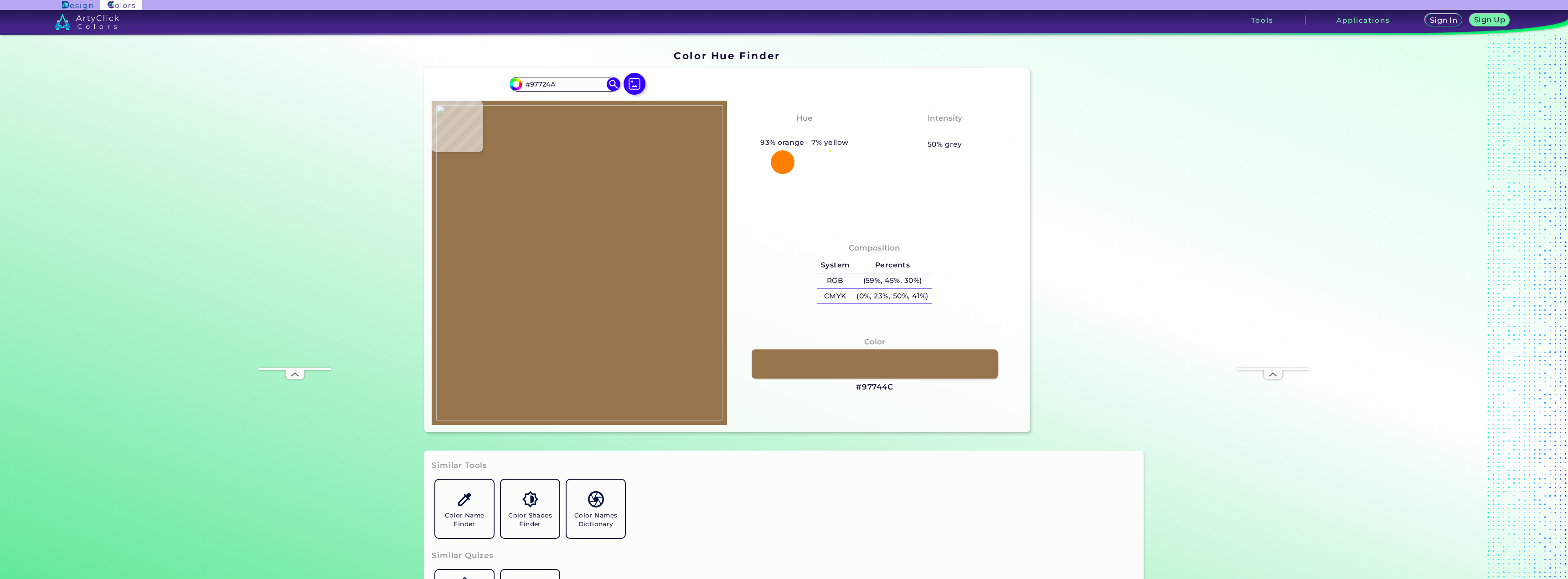
type input "#8d6843"
type input "#8D6843"
type input "#8a6741"
type input "#8A6741"
type input "#8c6843"
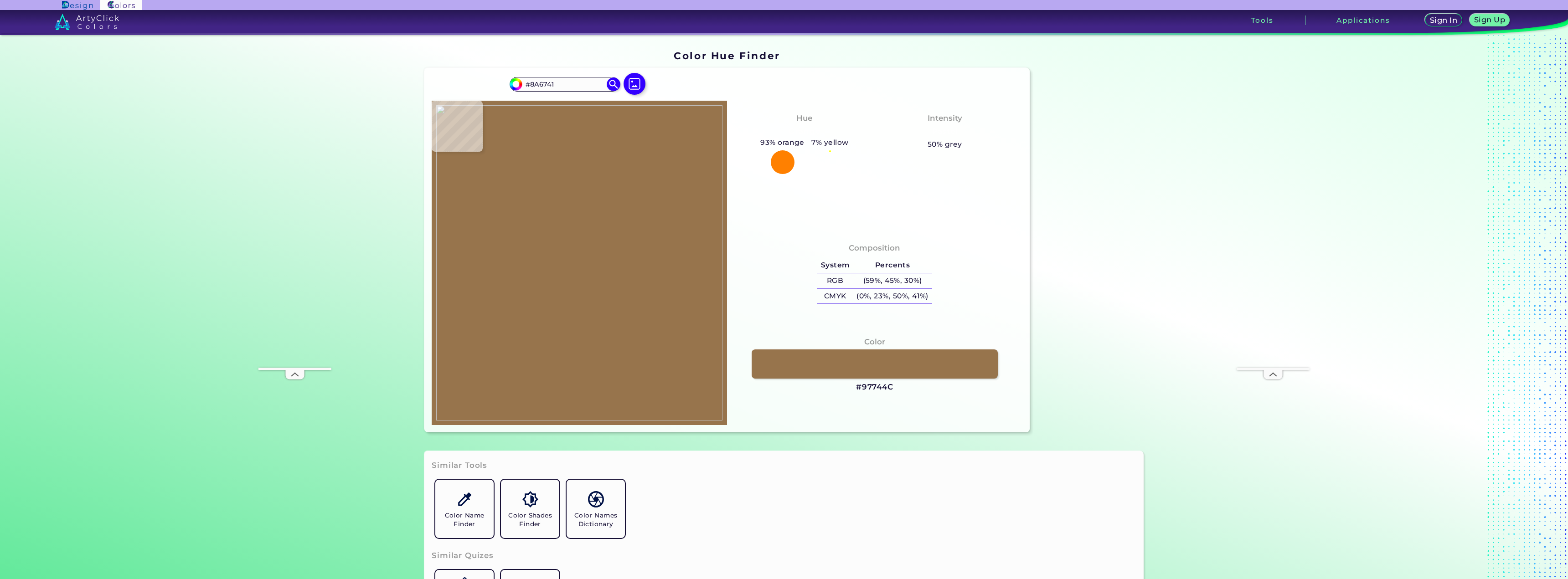
type input "#8C6843"
type input "#926f49"
type input "#926F49"
type input "#957046"
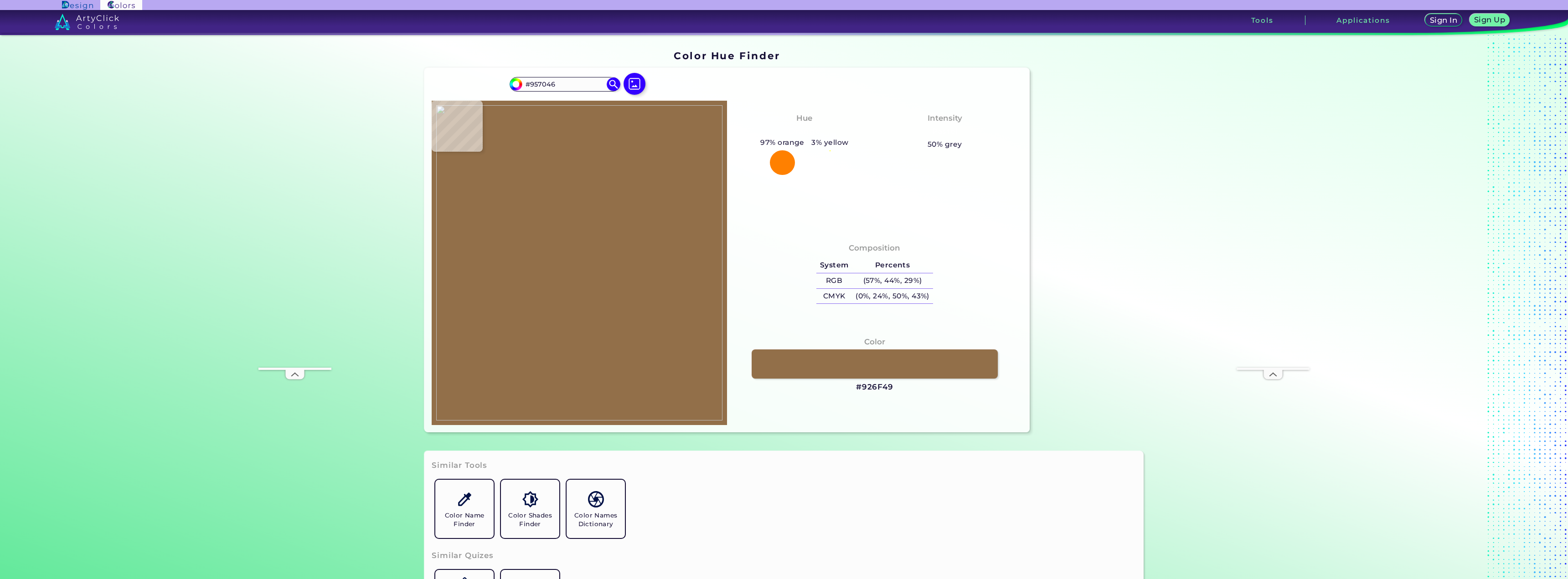
type input "#936c45"
type input "#936C45"
type input "#98744a"
type input "#98744A"
type input "#967148"
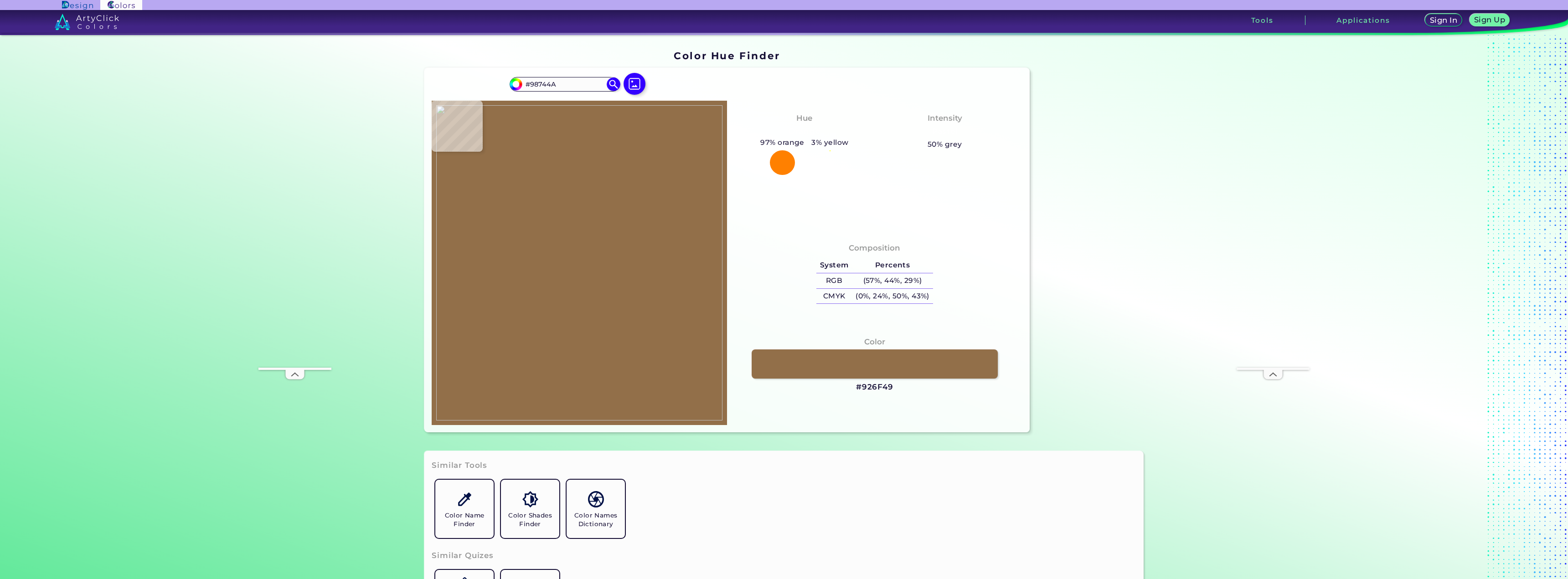
type input "#967148"
type input "#926e4a"
type input "#926E4A"
type input "#916d4d"
type input "#916D4D"
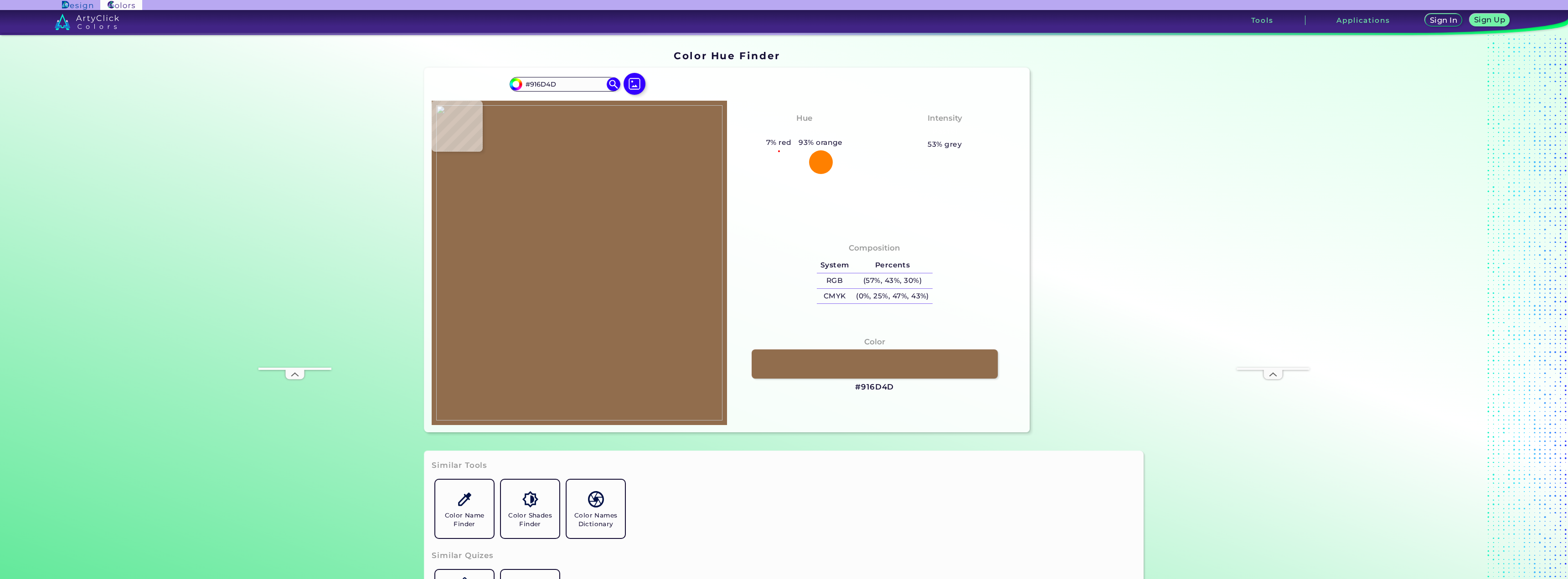
type input "#906b47"
type input "#906B47"
type input "#946e48"
type input "#946E48"
type input "#936e46"
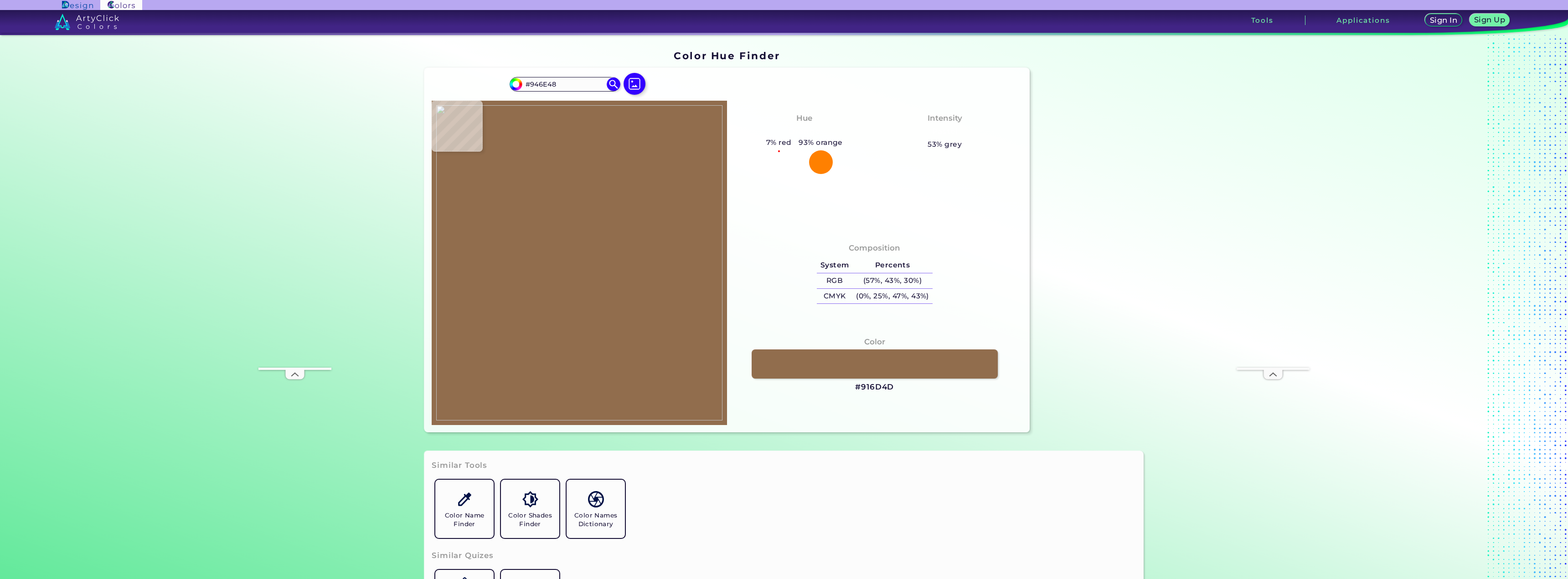
type input "#936E46"
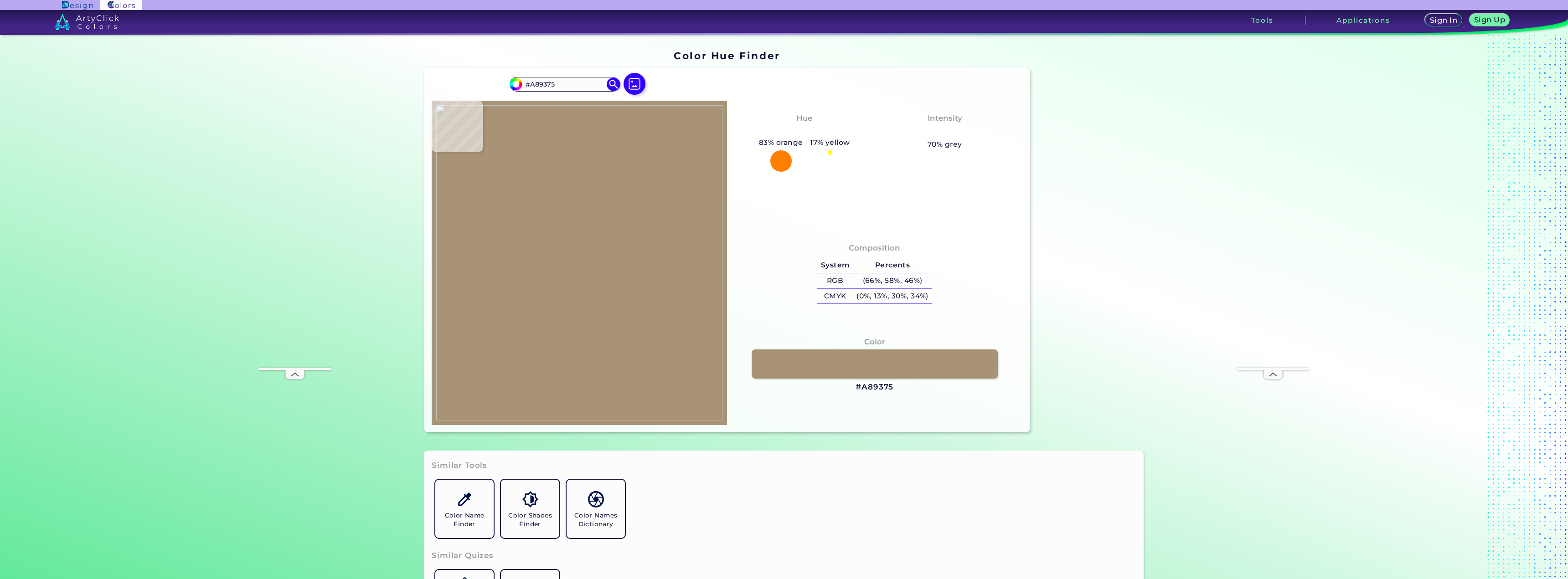
click at [525, 293] on img at bounding box center [579, 263] width 286 height 315
click at [789, 369] on link at bounding box center [875, 364] width 248 height 29
